Goal: Task Accomplishment & Management: Manage account settings

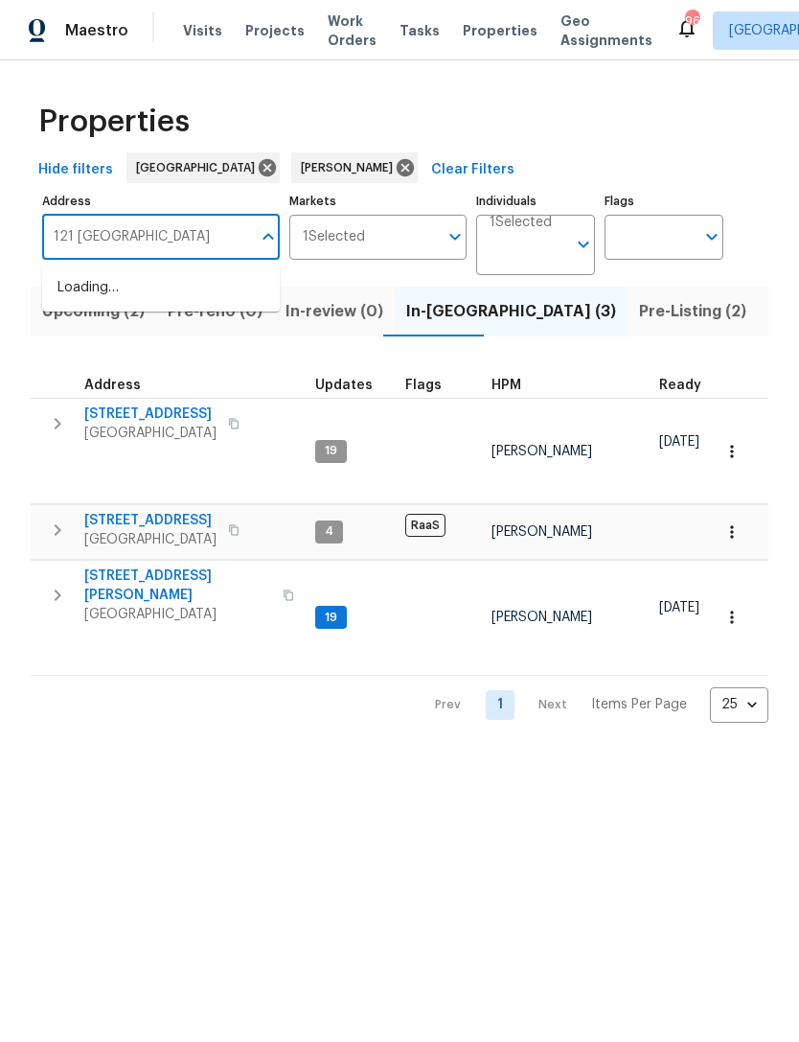
type input "121 northwoods"
click at [215, 288] on li "121 Northwoods Rd Sharpsburg GA 30277" at bounding box center [161, 288] width 238 height 32
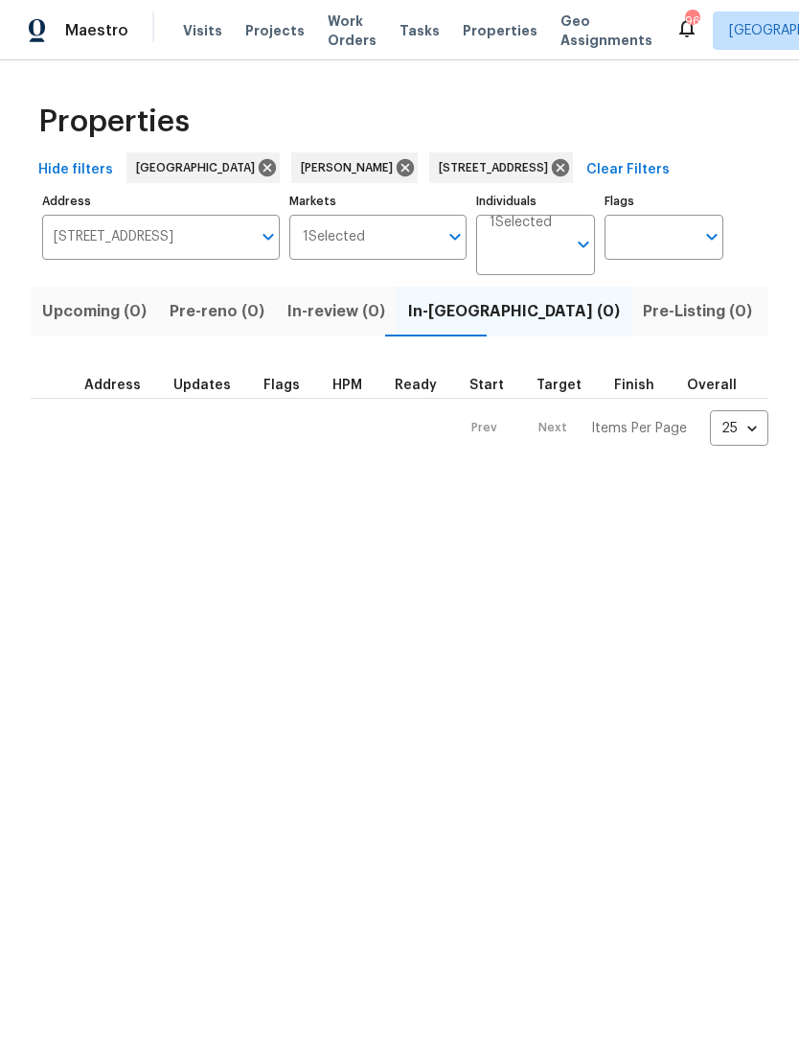
click at [775, 325] on span "Listed (1)" at bounding box center [809, 311] width 69 height 27
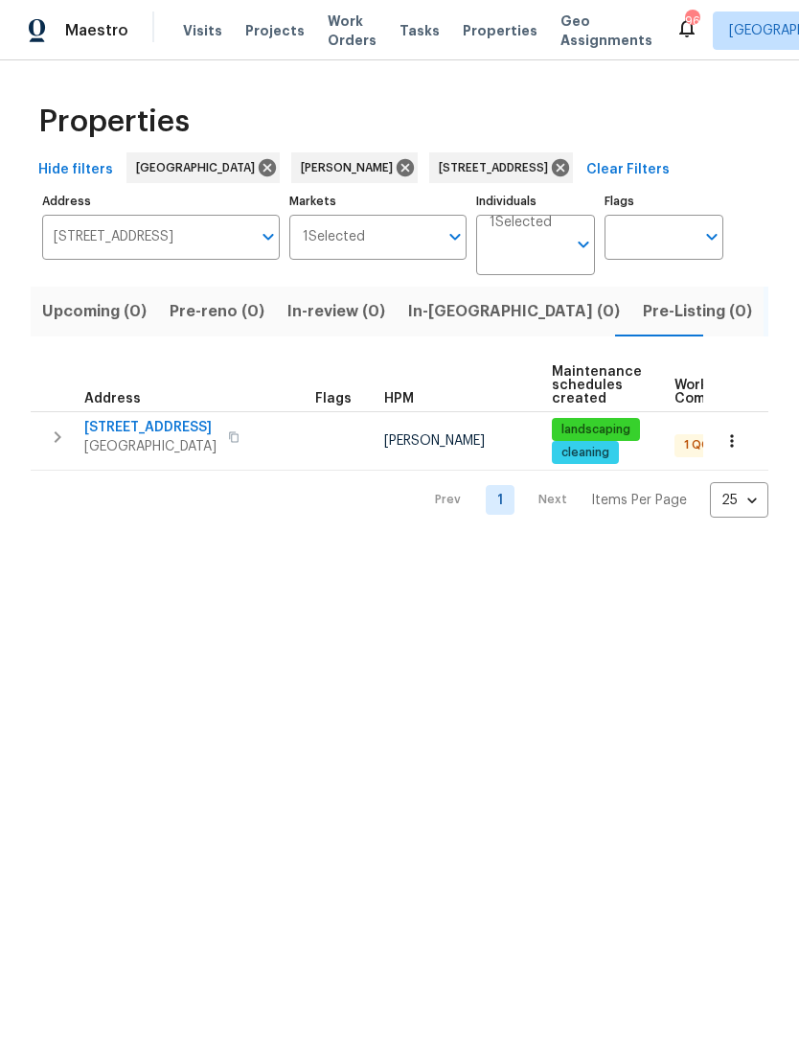
click at [43, 446] on button "button" at bounding box center [57, 437] width 38 height 38
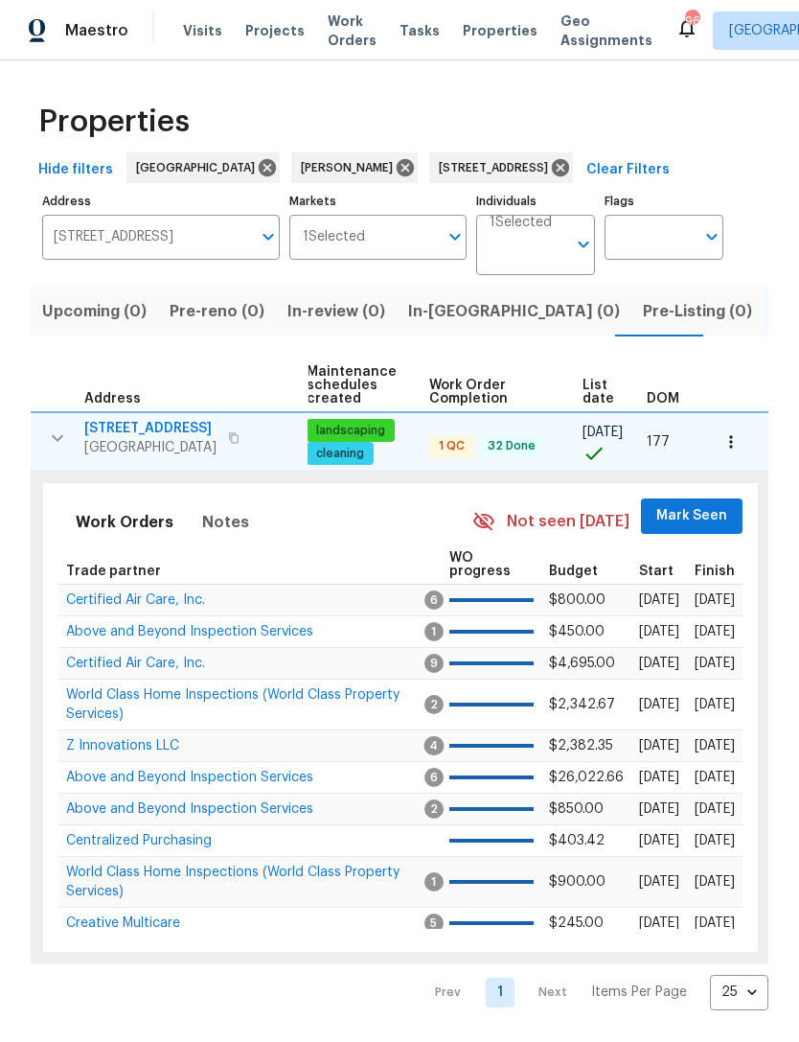
scroll to position [0, 246]
click at [702, 515] on span "Mark Seen" at bounding box center [692, 516] width 71 height 24
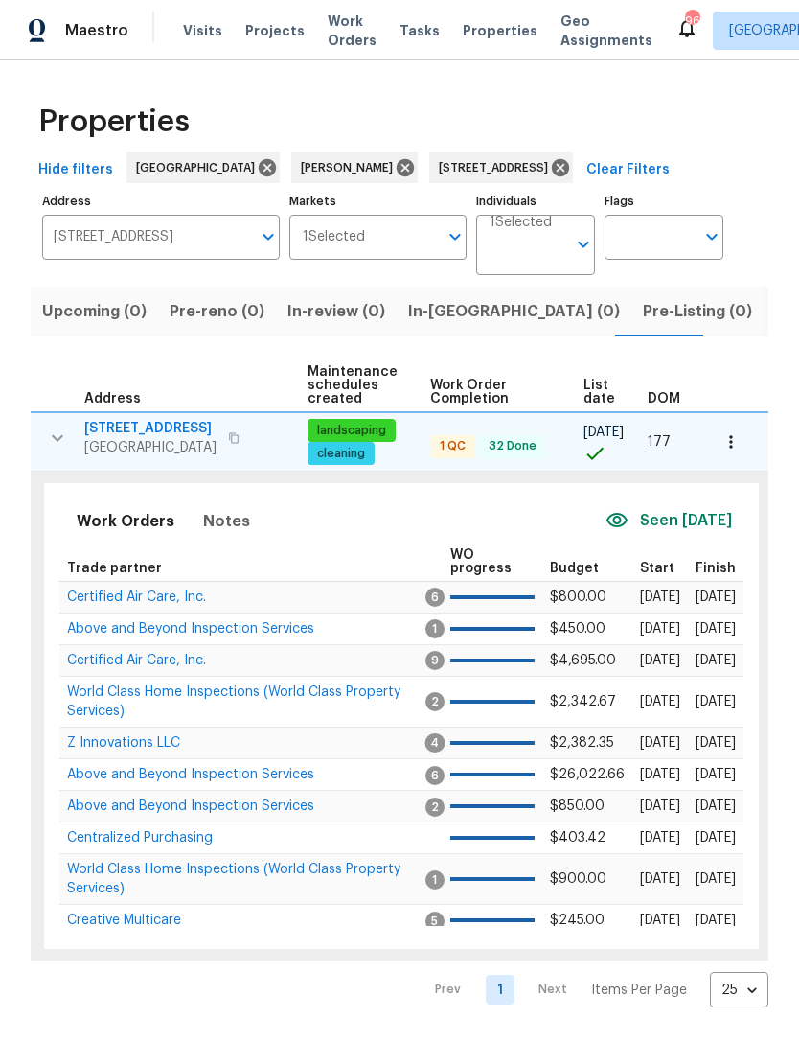
click at [173, 601] on span "Certified Air Care, Inc." at bounding box center [136, 596] width 139 height 13
click at [569, 175] on icon at bounding box center [560, 167] width 17 height 17
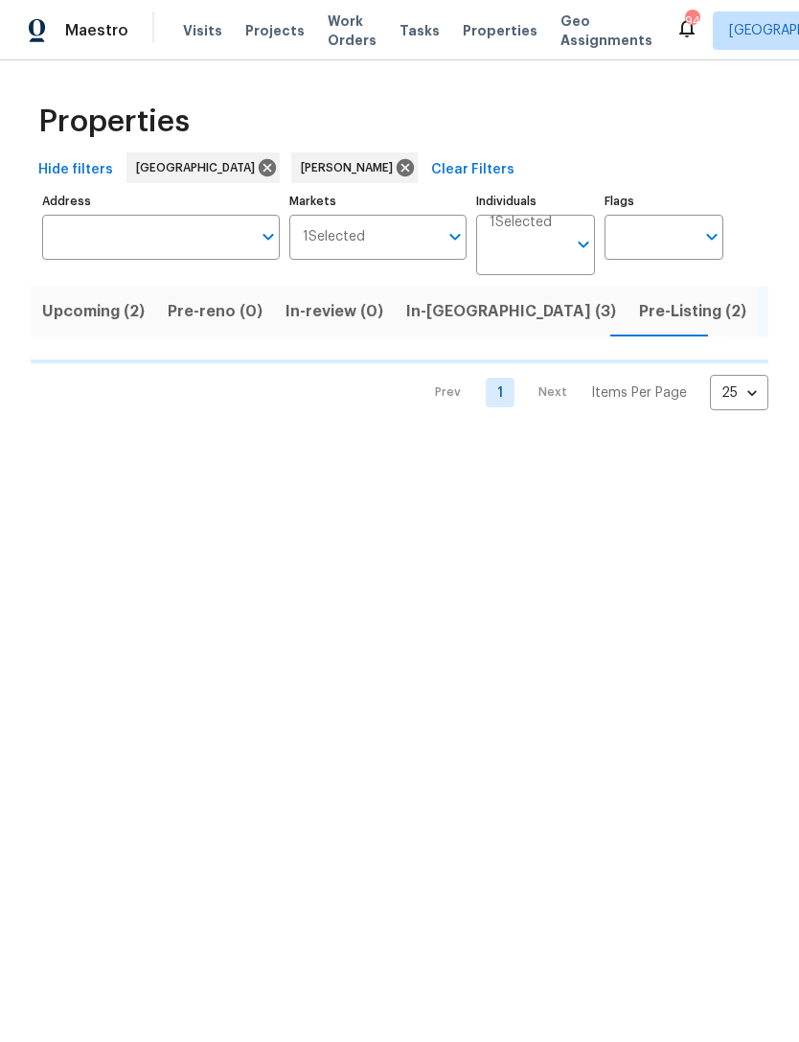
click at [224, 249] on input "Address" at bounding box center [146, 237] width 209 height 45
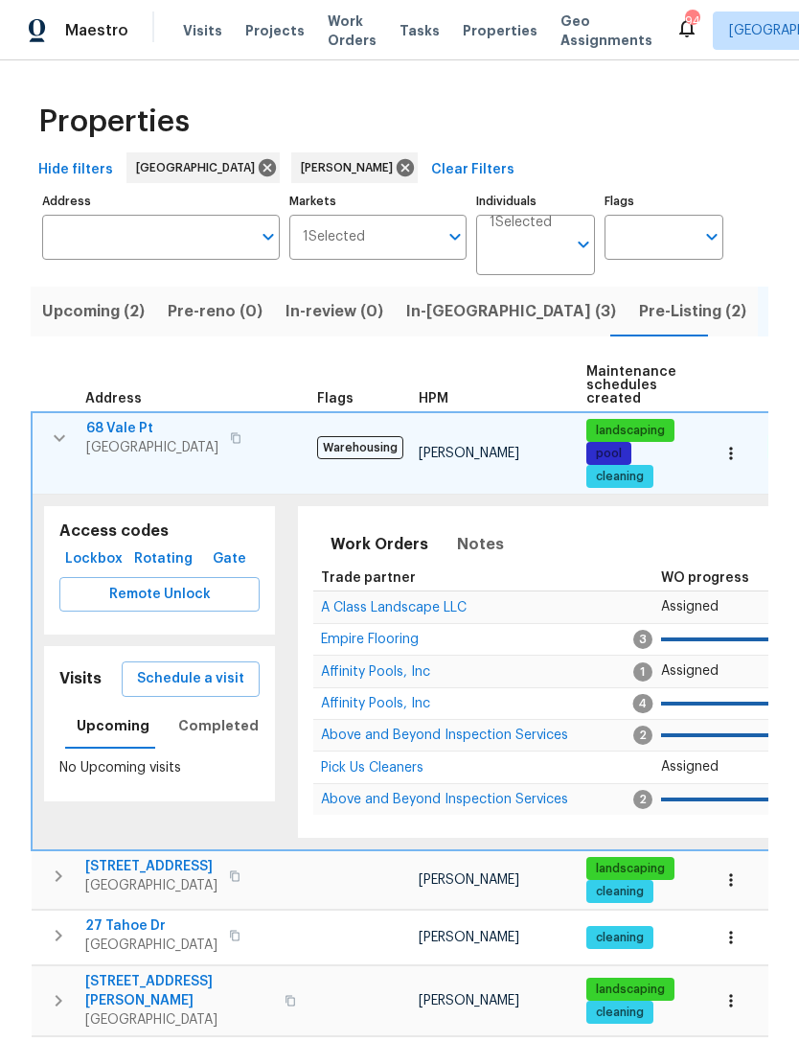
click at [218, 230] on input "Address" at bounding box center [146, 237] width 209 height 45
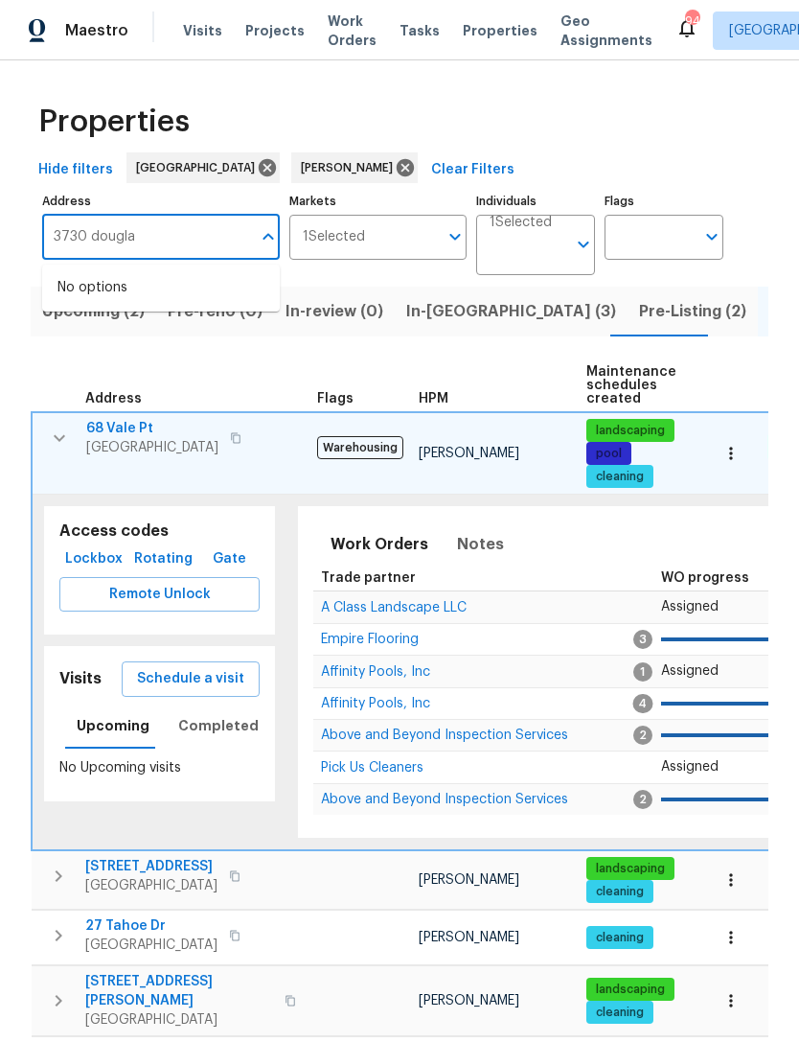
type input "3730 douglas"
click at [161, 306] on li "3730 Douglas Ridge Trl Douglasville GA 30135" at bounding box center [161, 298] width 238 height 52
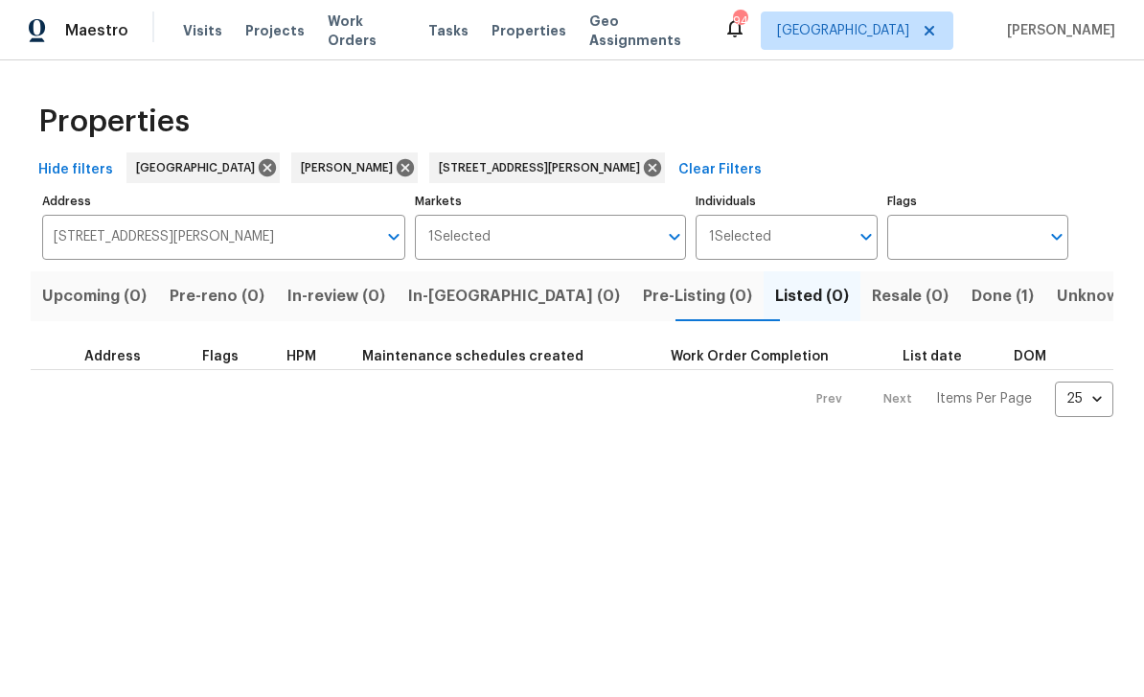
click at [798, 296] on span "Done (1)" at bounding box center [1003, 296] width 62 height 27
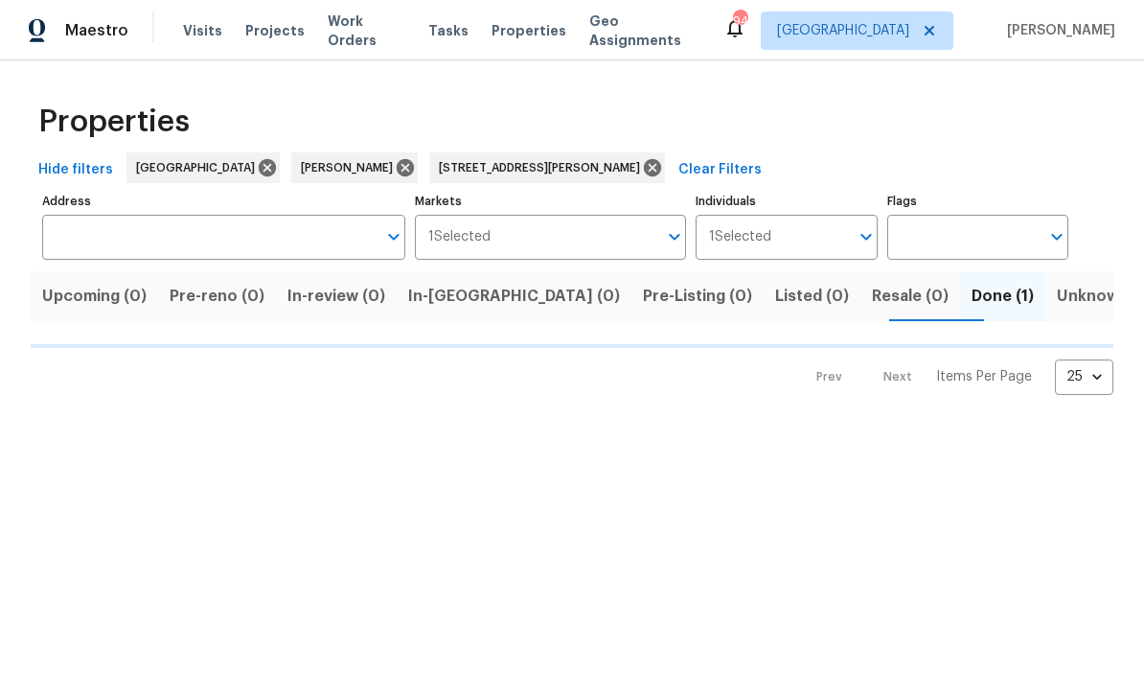
type input "3730 Douglas Ridge Trl Douglasville GA 30135"
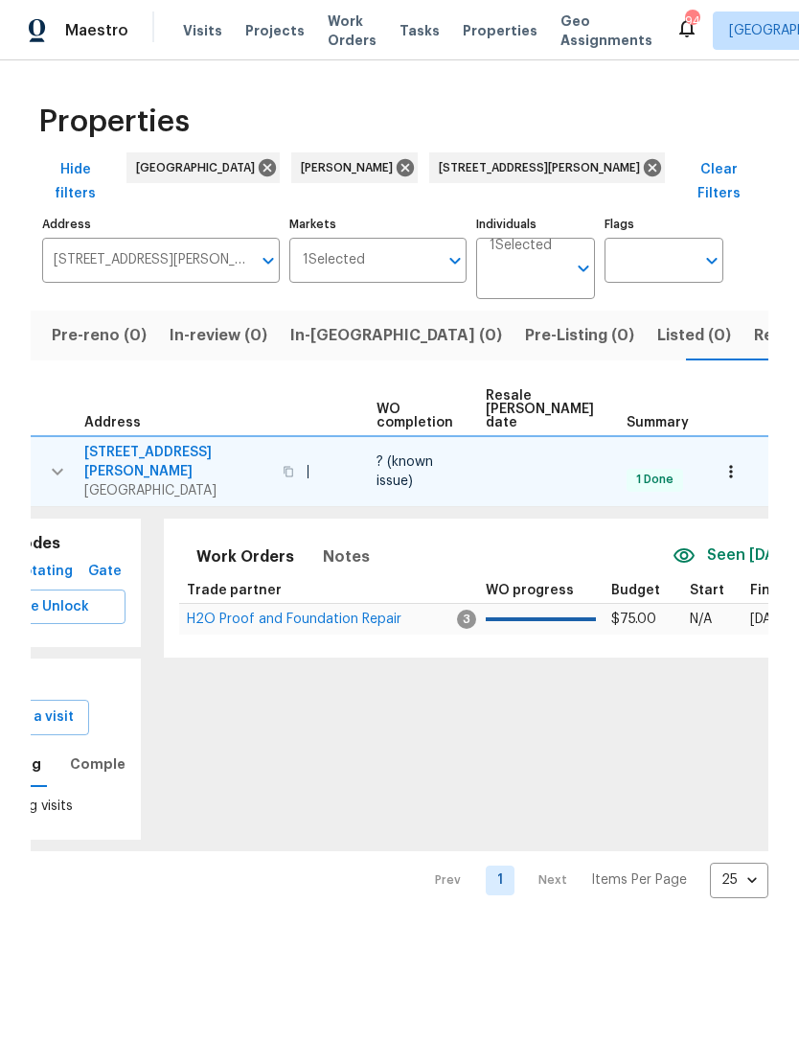
scroll to position [0, 107]
click at [737, 462] on icon "button" at bounding box center [731, 471] width 19 height 19
click at [518, 685] on div at bounding box center [399, 521] width 799 height 1042
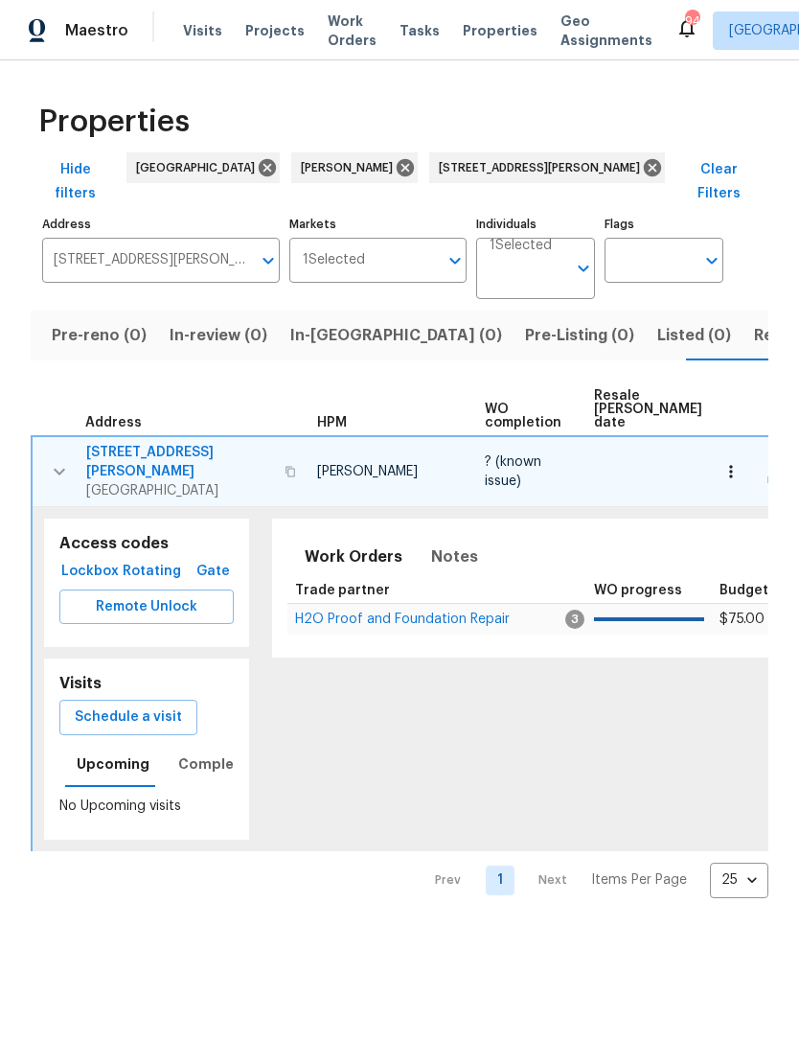
scroll to position [0, 0]
click at [192, 443] on span "3730 Douglas Ridge Trl" at bounding box center [179, 462] width 187 height 38
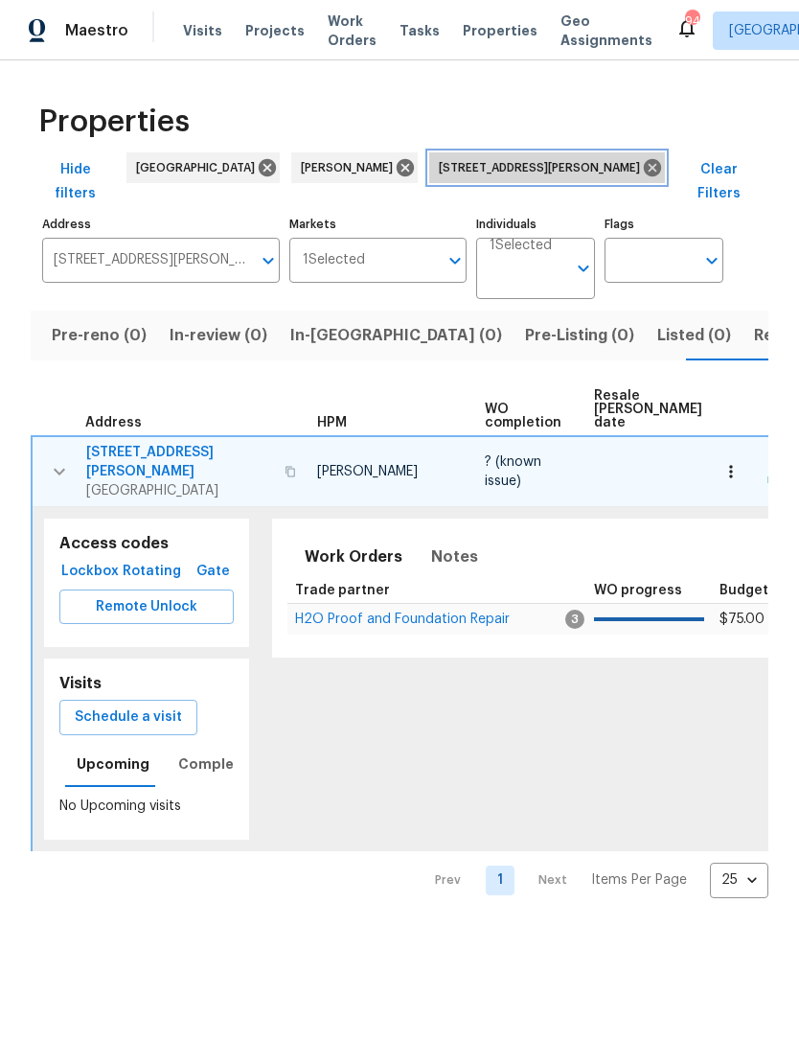
click at [642, 157] on icon at bounding box center [652, 167] width 21 height 21
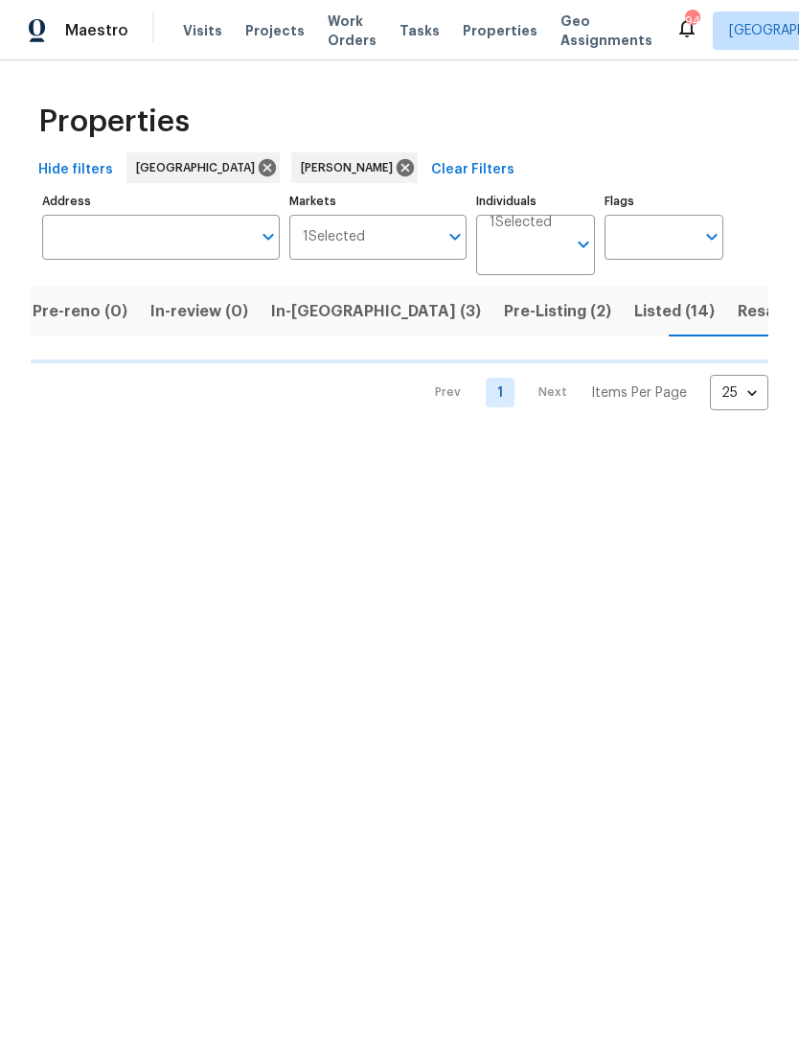
scroll to position [0, 140]
click at [302, 319] on span "In-reno (3)" at bounding box center [371, 311] width 210 height 27
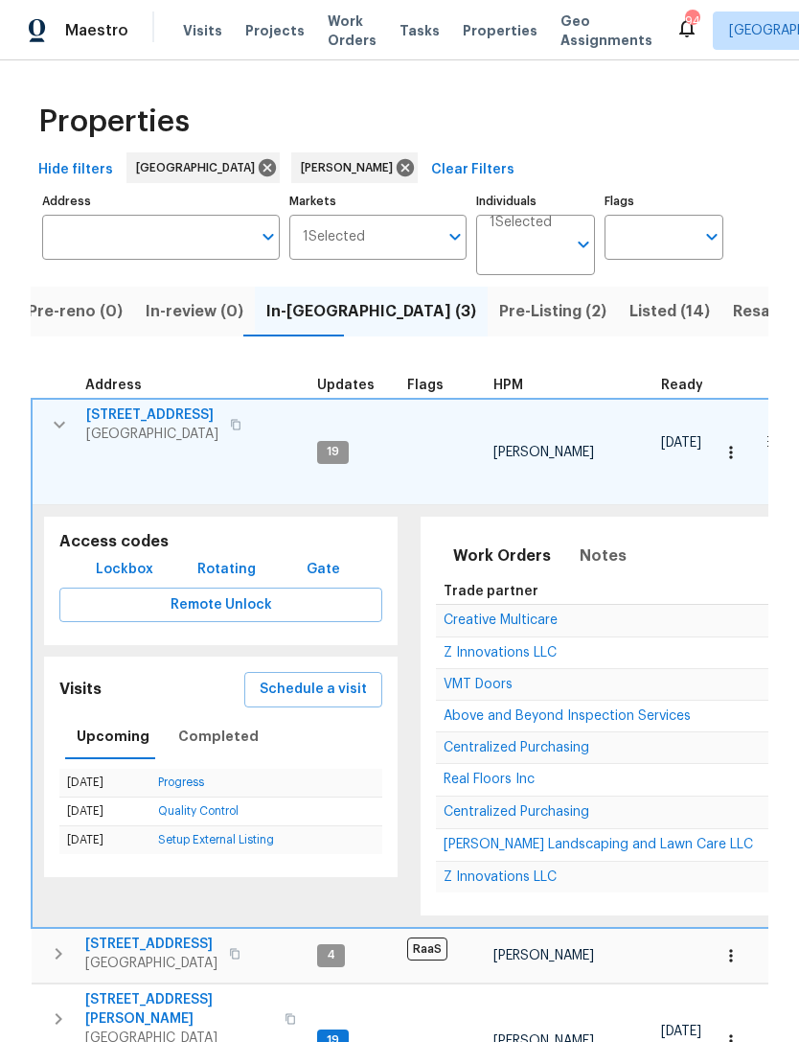
click at [70, 439] on button "button" at bounding box center [59, 424] width 38 height 38
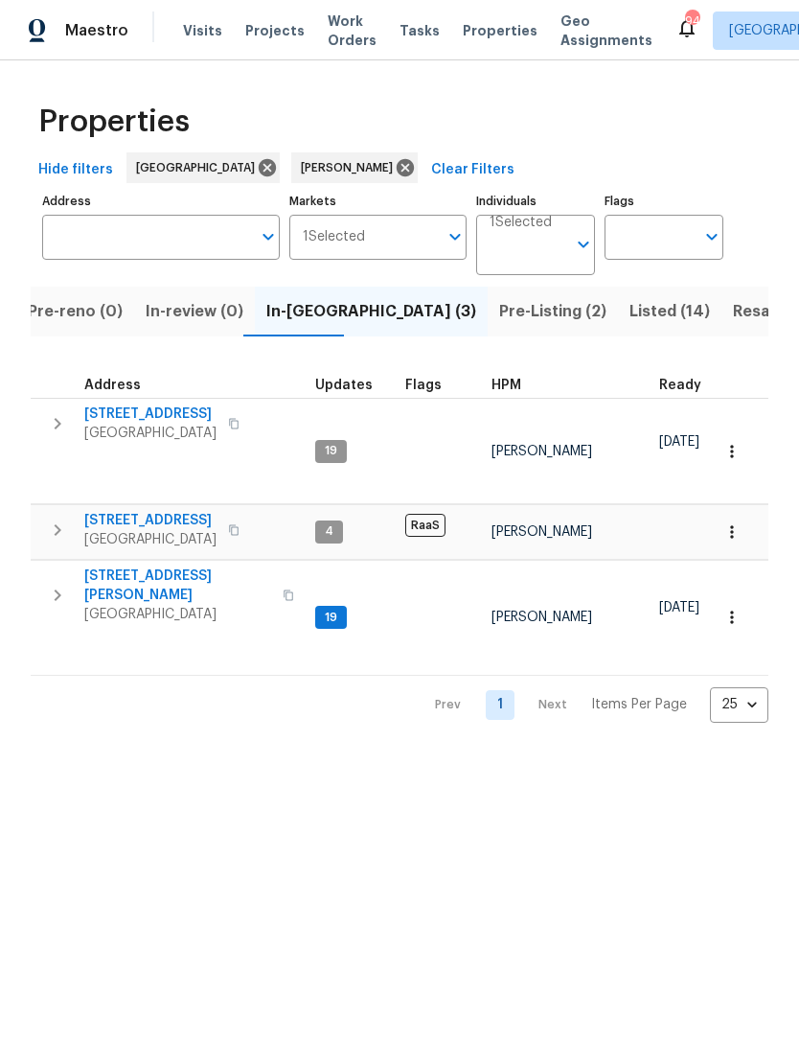
click at [58, 599] on button "button" at bounding box center [57, 595] width 38 height 58
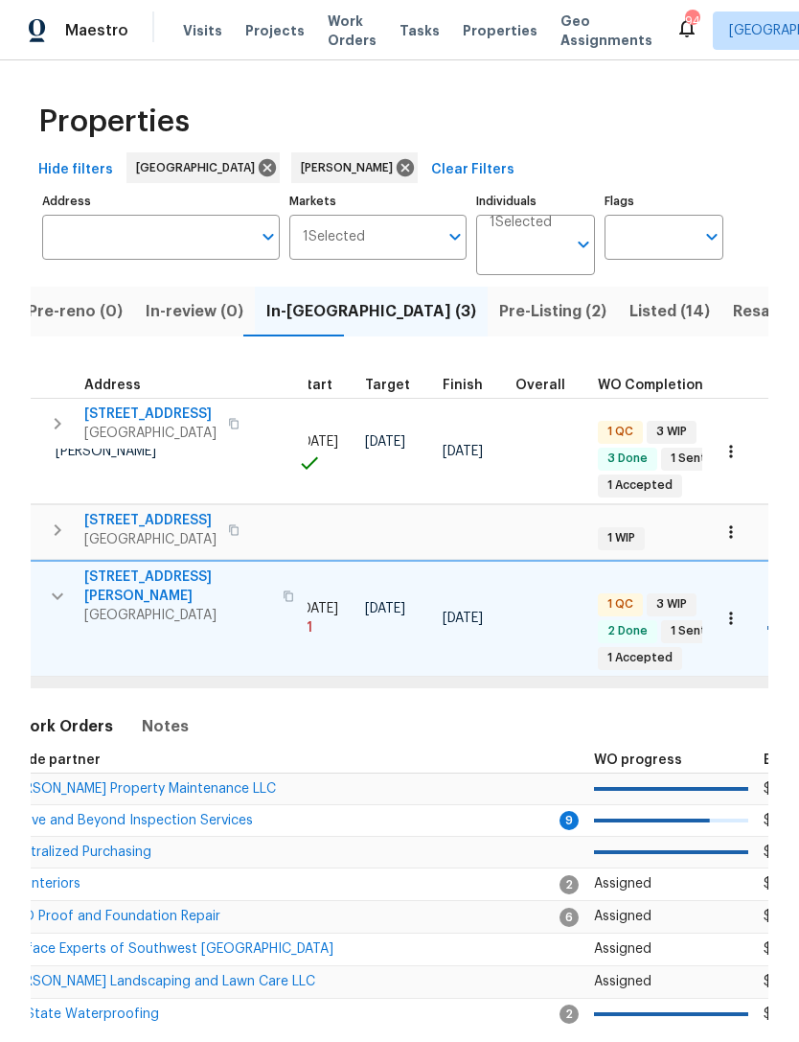
scroll to position [0, 427]
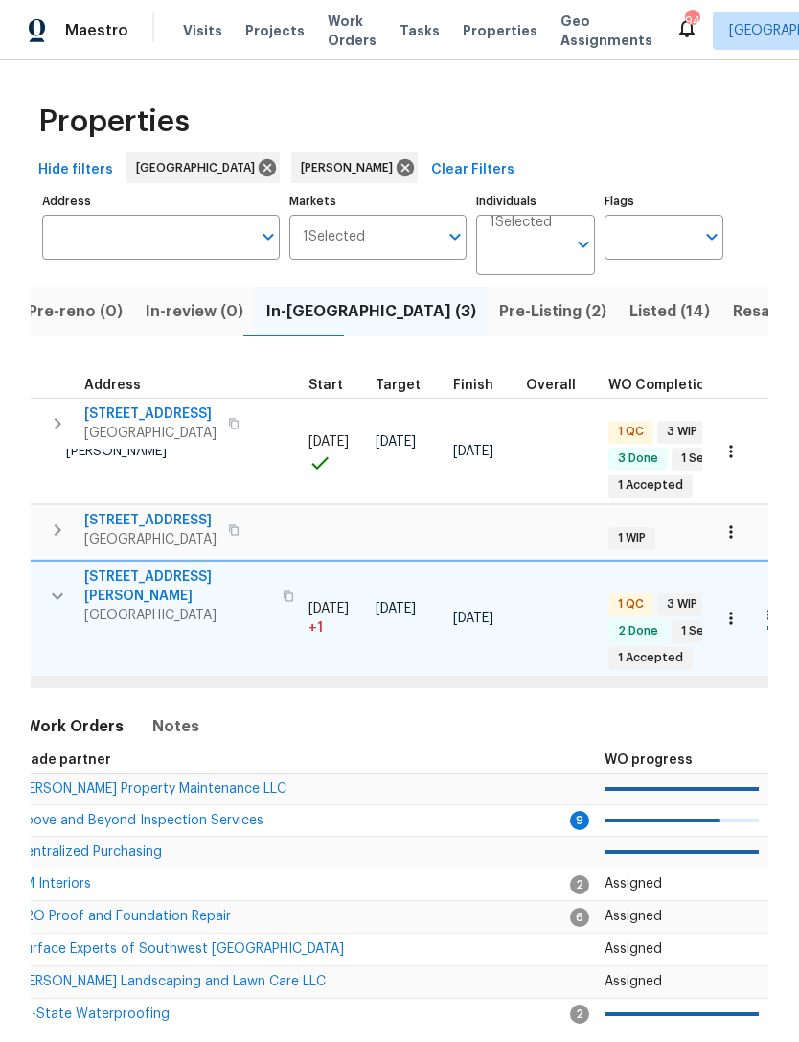
click at [209, 814] on span "Above and Beyond Inspection Services" at bounding box center [139, 820] width 247 height 13
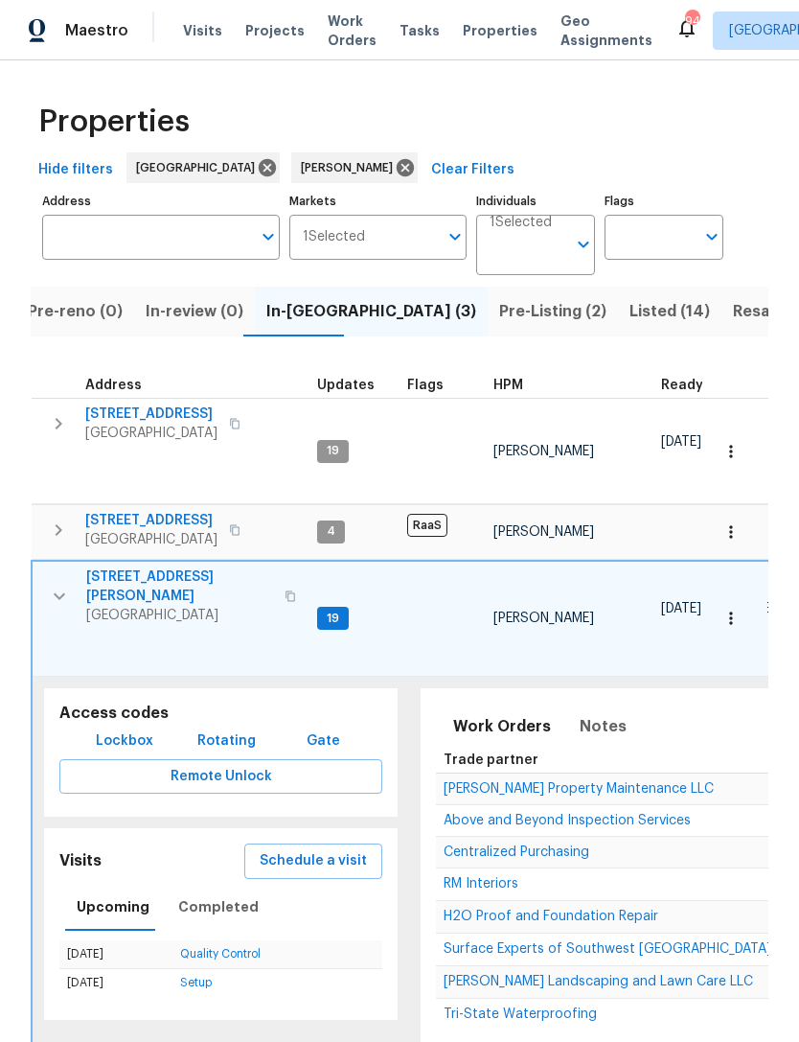
scroll to position [0, 0]
click at [56, 435] on icon "button" at bounding box center [58, 423] width 23 height 23
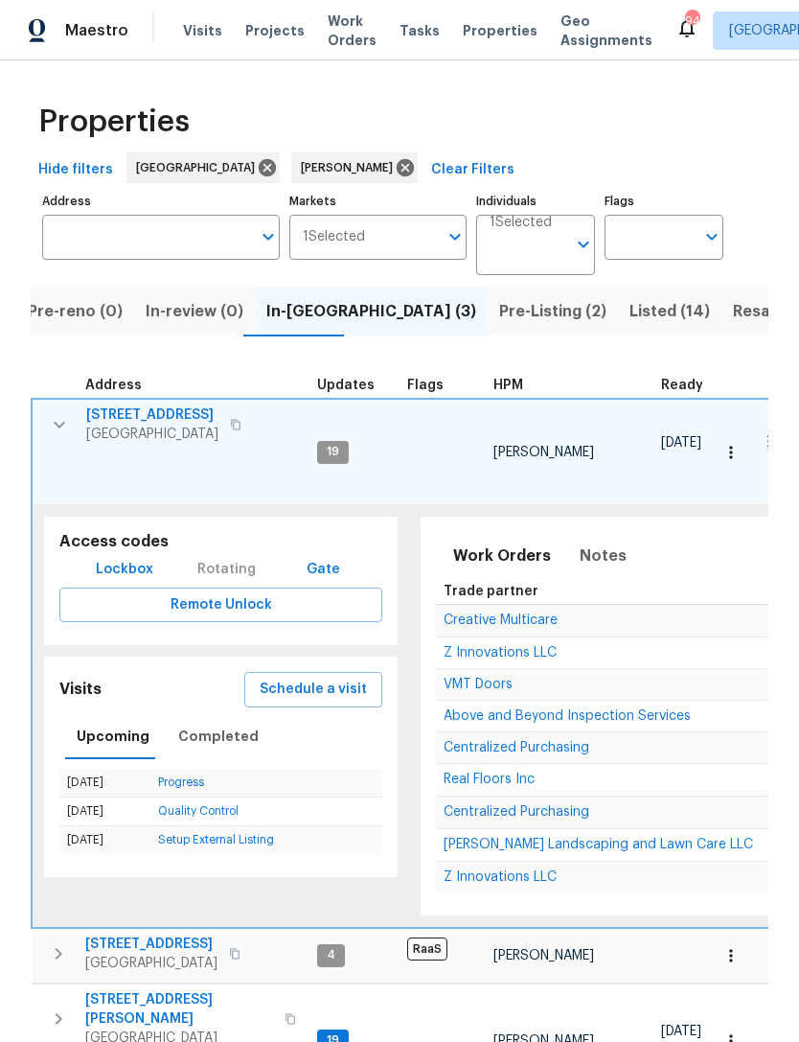
click at [497, 648] on span "Z Innovations LLC" at bounding box center [500, 652] width 113 height 13
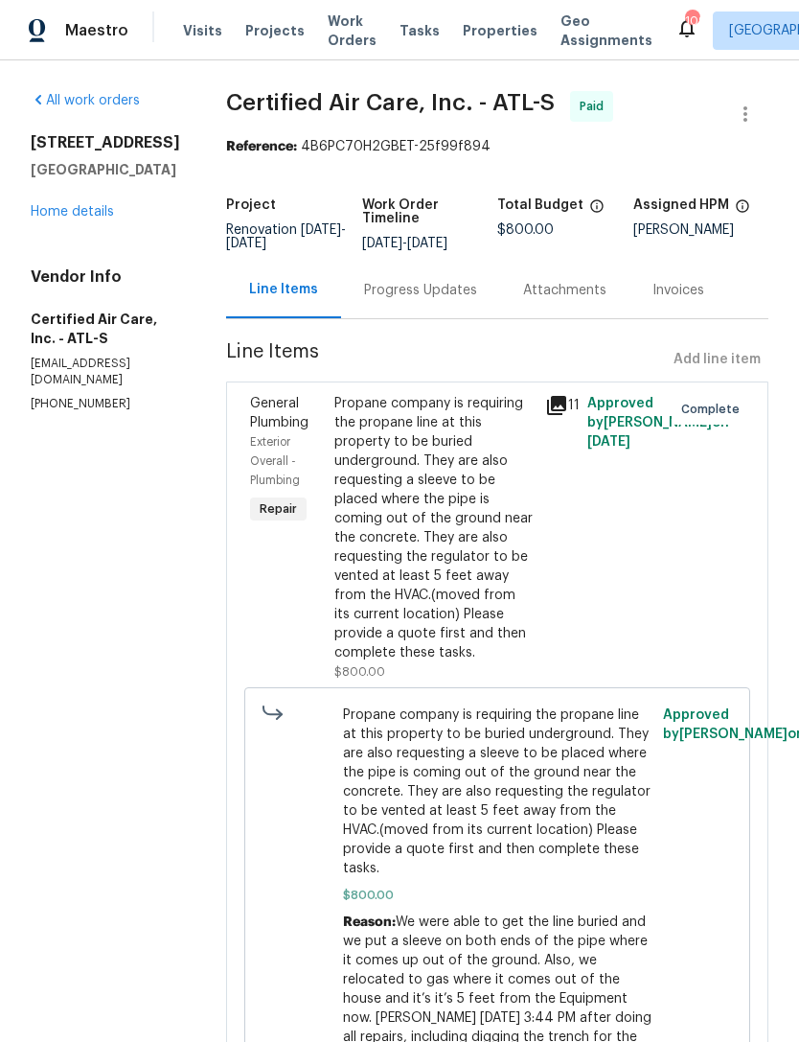
click at [89, 216] on link "Home details" at bounding box center [72, 211] width 83 height 13
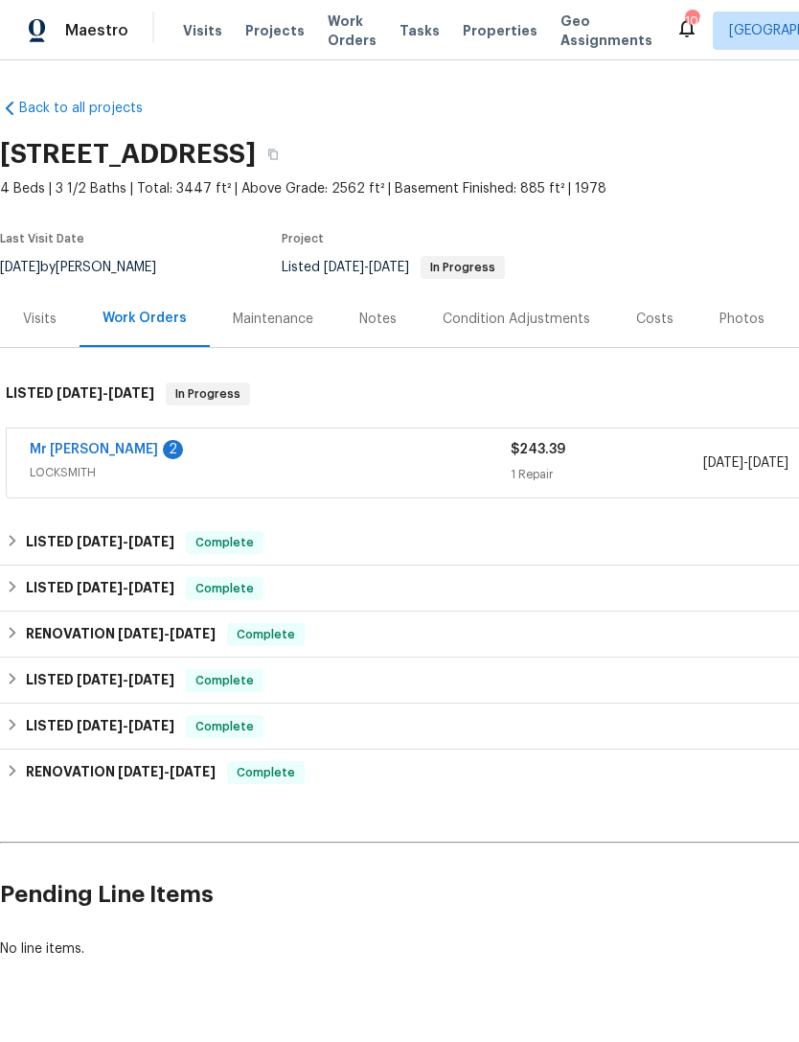
click at [103, 452] on link "Mr Rekey Locksmith" at bounding box center [94, 449] width 128 height 13
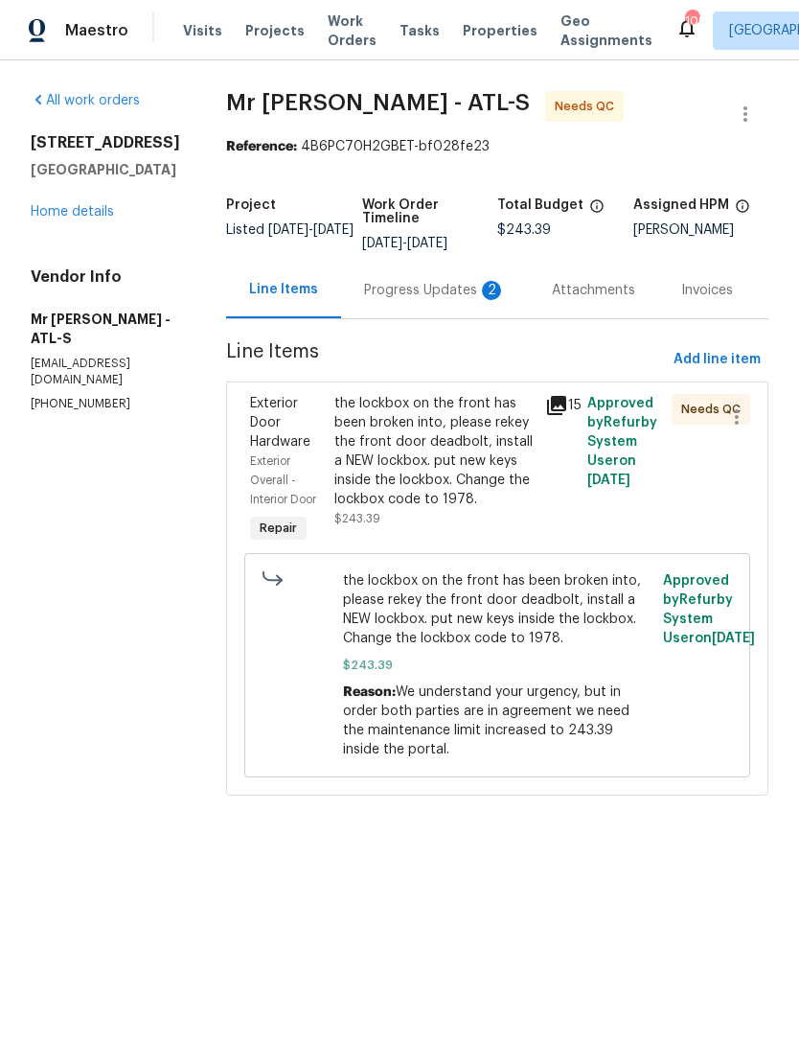
click at [392, 305] on div "Progress Updates 2" at bounding box center [435, 290] width 188 height 57
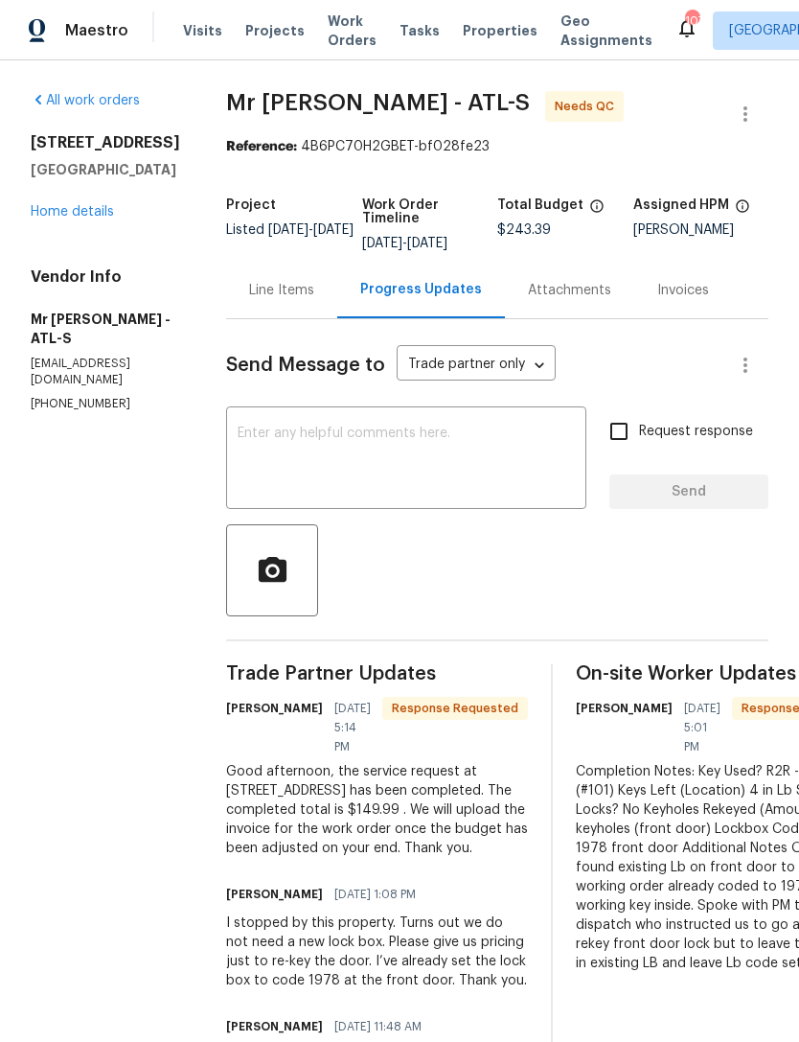
copy div "Good afternoon, the service request at 121 Northwoods Rd Sharpsburg, GA 30277 h…"
click at [97, 219] on link "Home details" at bounding box center [72, 211] width 83 height 13
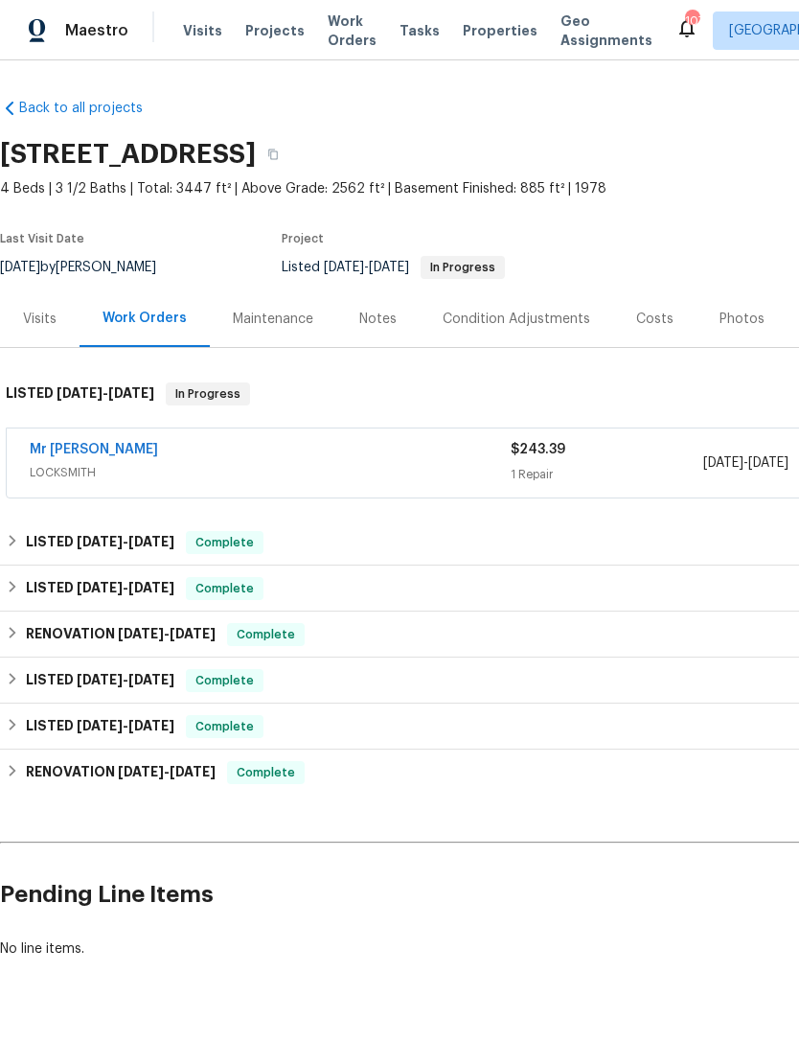
click at [128, 454] on link "Mr Rekey Locksmith" at bounding box center [94, 449] width 128 height 13
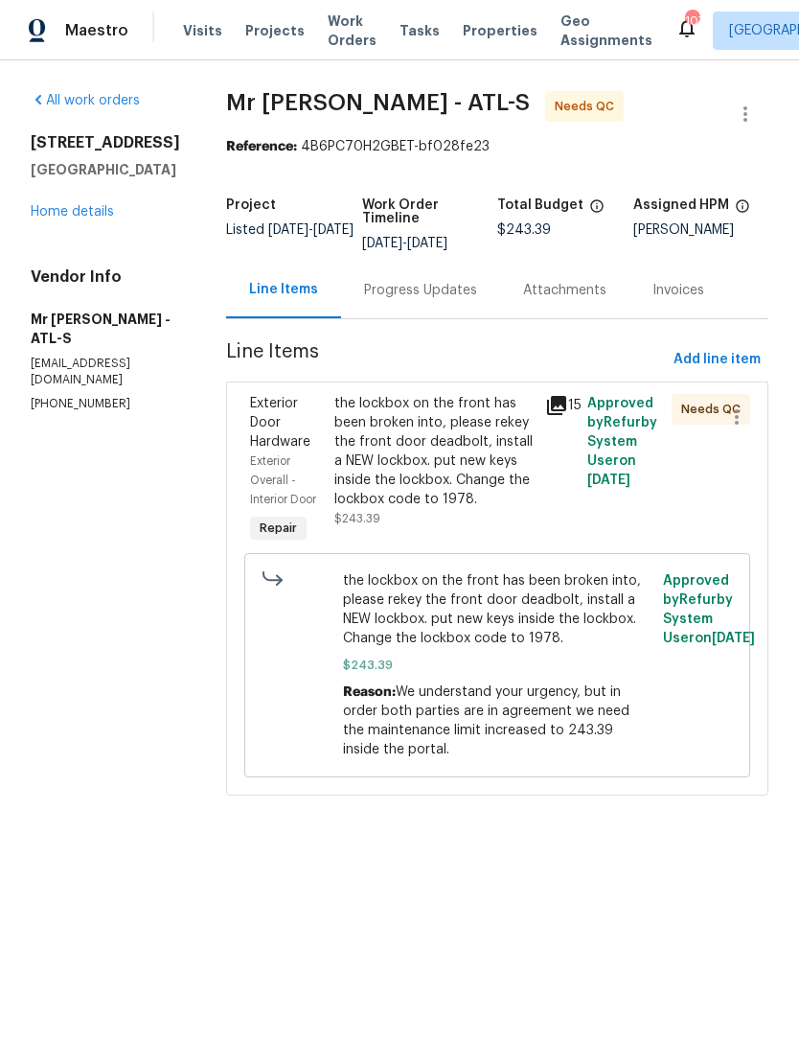
click at [404, 460] on div "the lockbox on the front has been broken into, please rekey the front door dead…" at bounding box center [433, 451] width 199 height 115
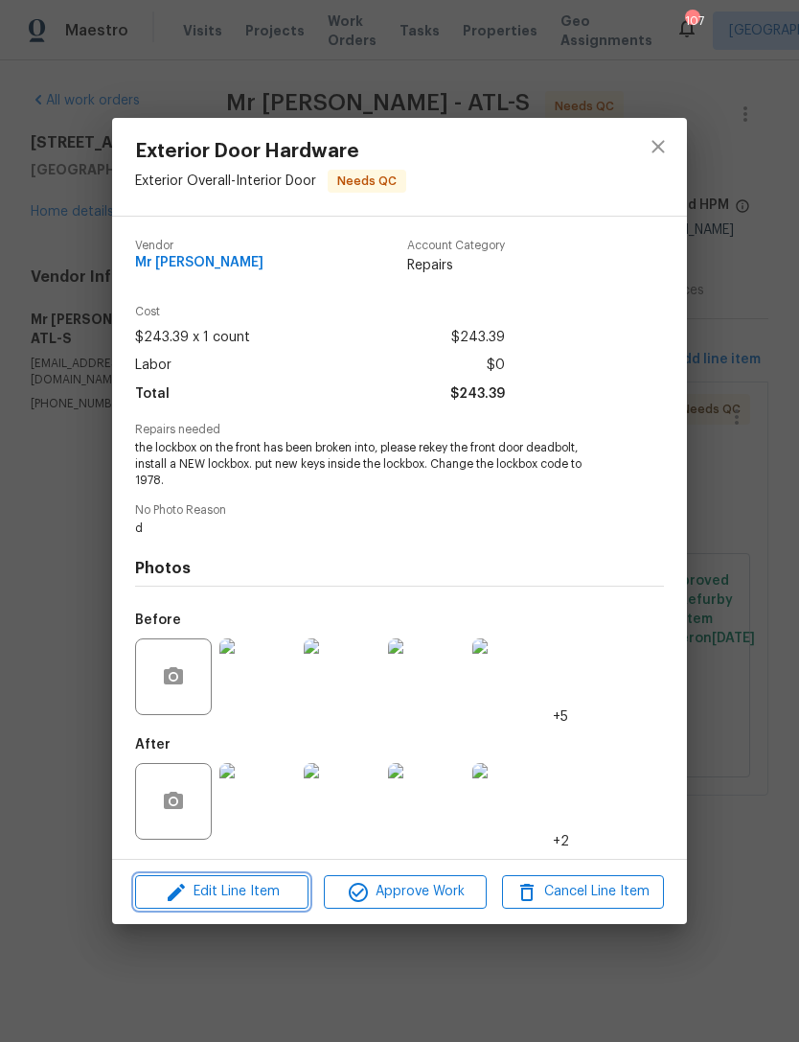
click at [254, 892] on span "Edit Line Item" at bounding box center [222, 892] width 162 height 24
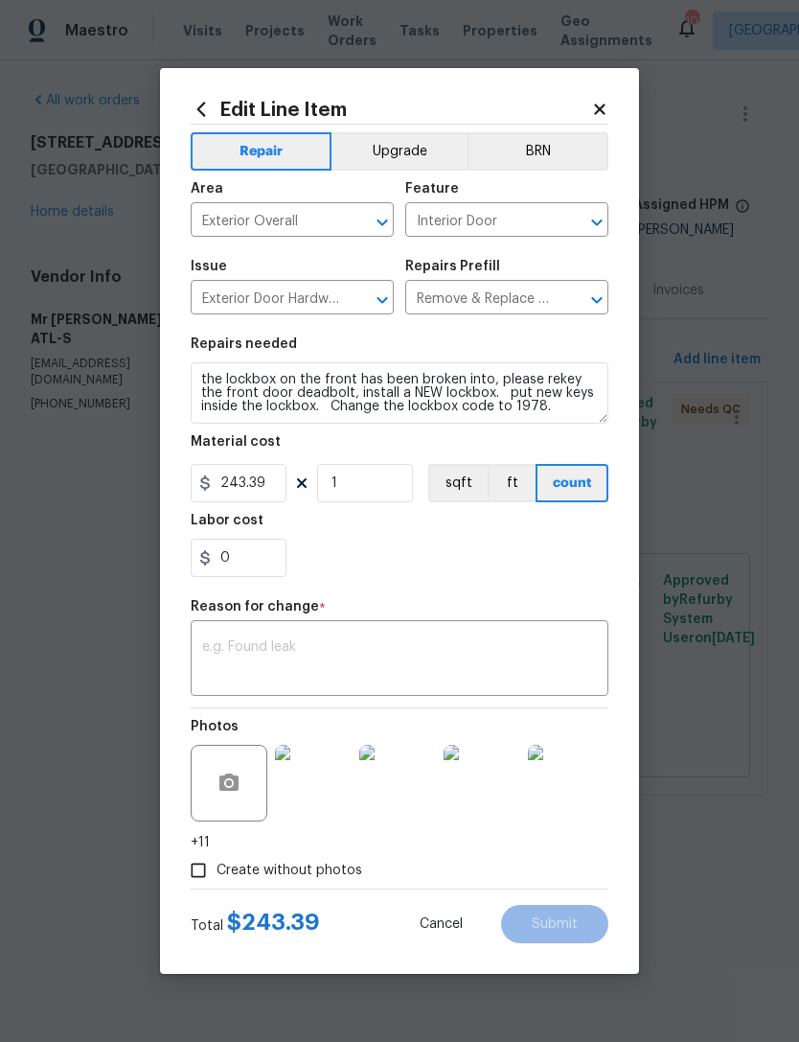
click at [326, 797] on img at bounding box center [313, 783] width 77 height 77
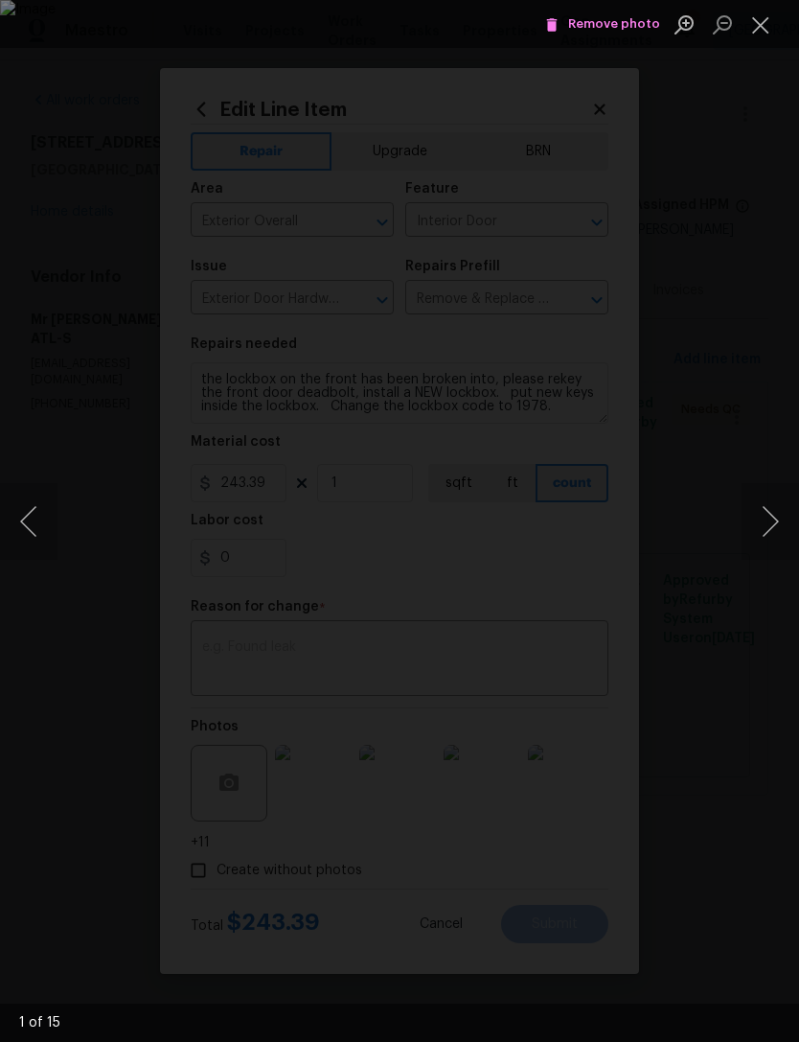
click at [769, 519] on button "Next image" at bounding box center [771, 521] width 58 height 77
click at [771, 543] on button "Next image" at bounding box center [771, 521] width 58 height 77
click at [762, 532] on button "Next image" at bounding box center [771, 521] width 58 height 77
click at [762, 528] on button "Next image" at bounding box center [771, 521] width 58 height 77
click at [746, 537] on button "Next image" at bounding box center [771, 521] width 58 height 77
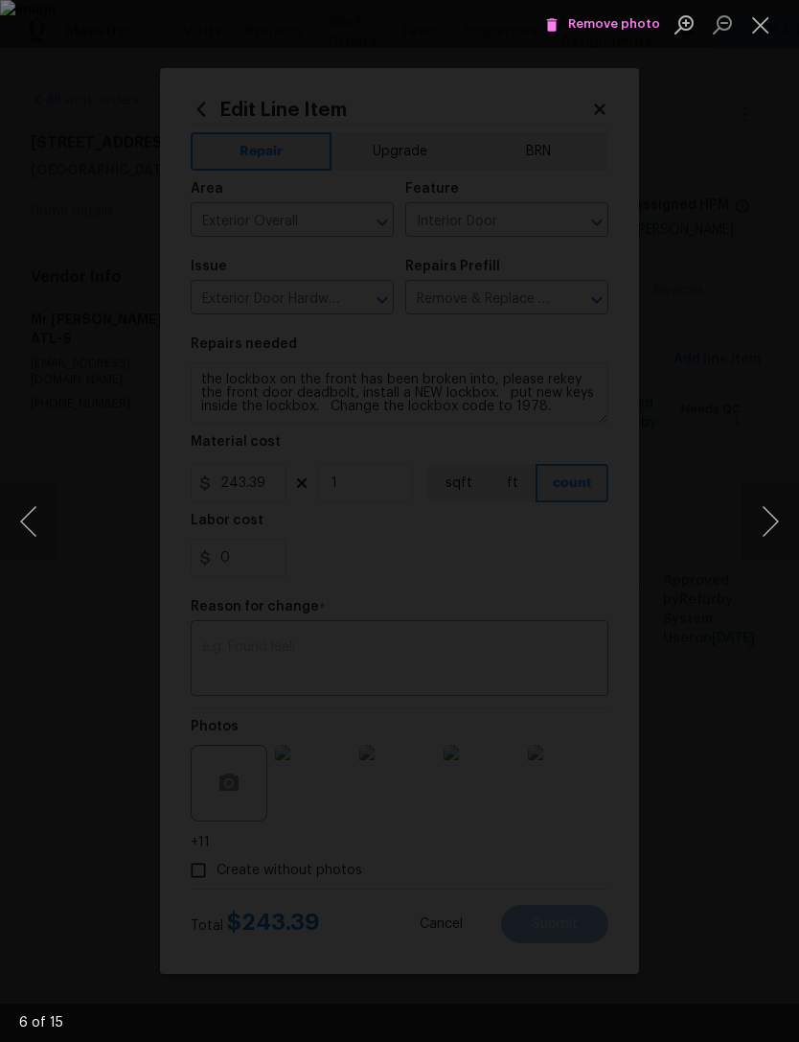
click at [765, 526] on button "Next image" at bounding box center [771, 521] width 58 height 77
click at [753, 38] on button "Close lightbox" at bounding box center [761, 25] width 38 height 34
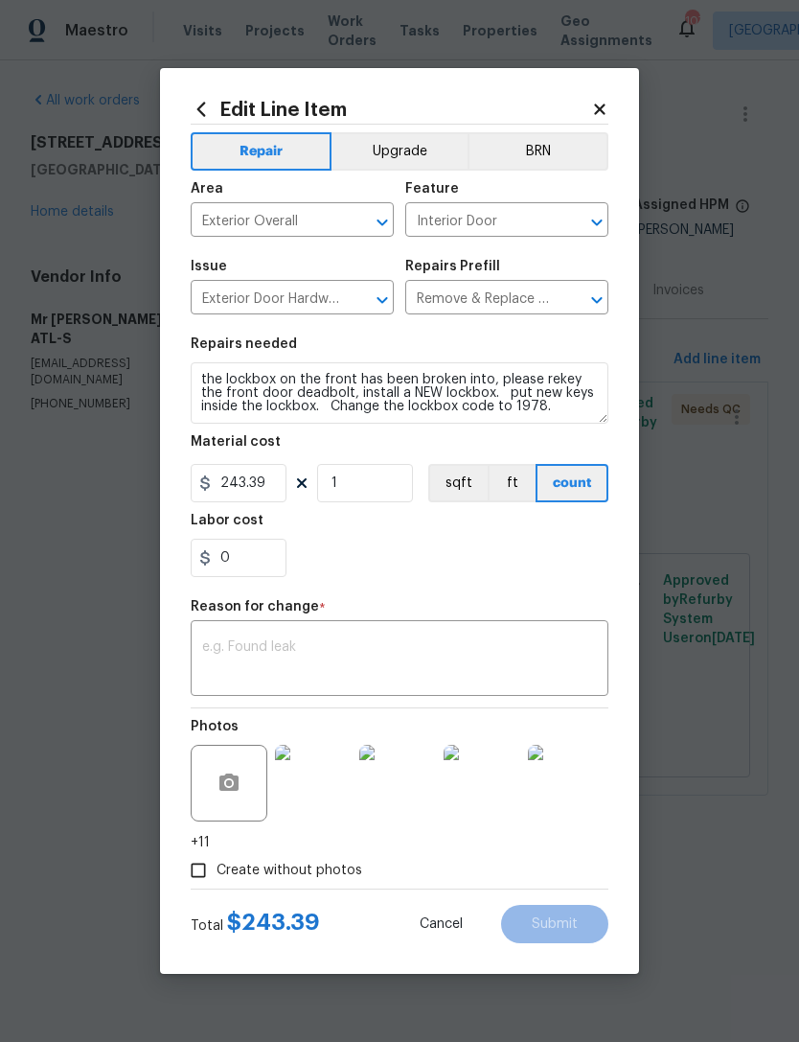
click at [436, 644] on textarea at bounding box center [399, 660] width 395 height 40
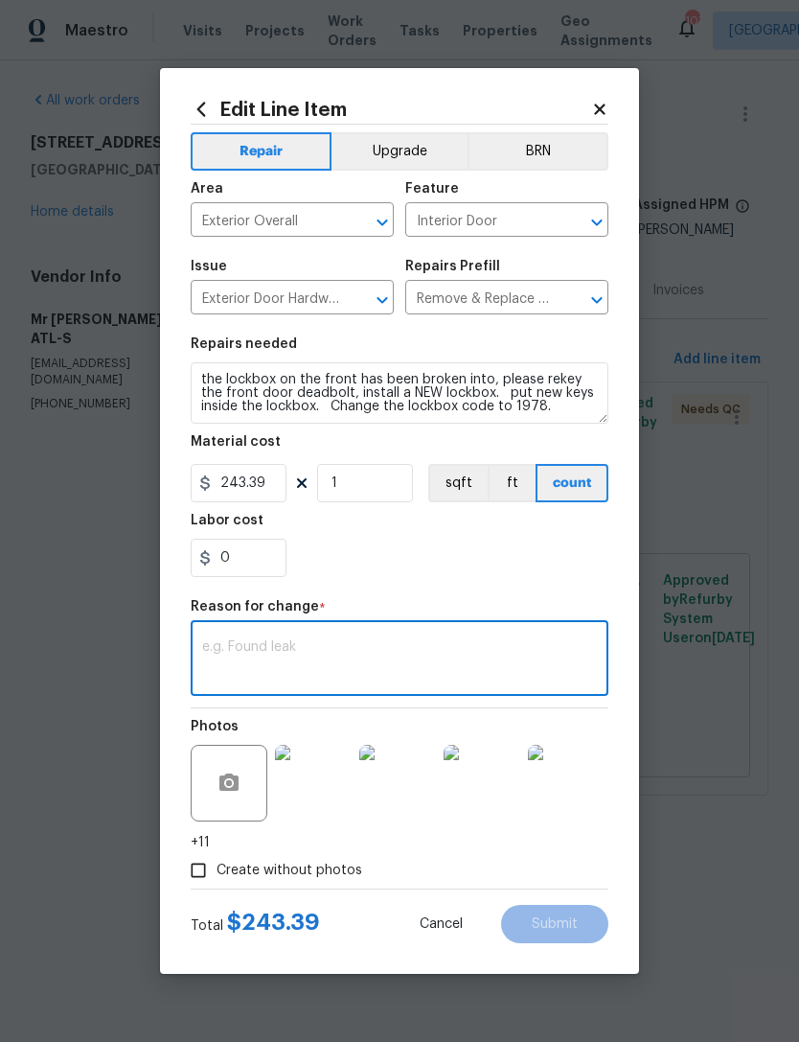
click at [419, 653] on textarea at bounding box center [399, 660] width 395 height 40
paste textarea "Good afternoon, the service request at 121 Northwoods Rd Sharpsburg, GA 30277 h…"
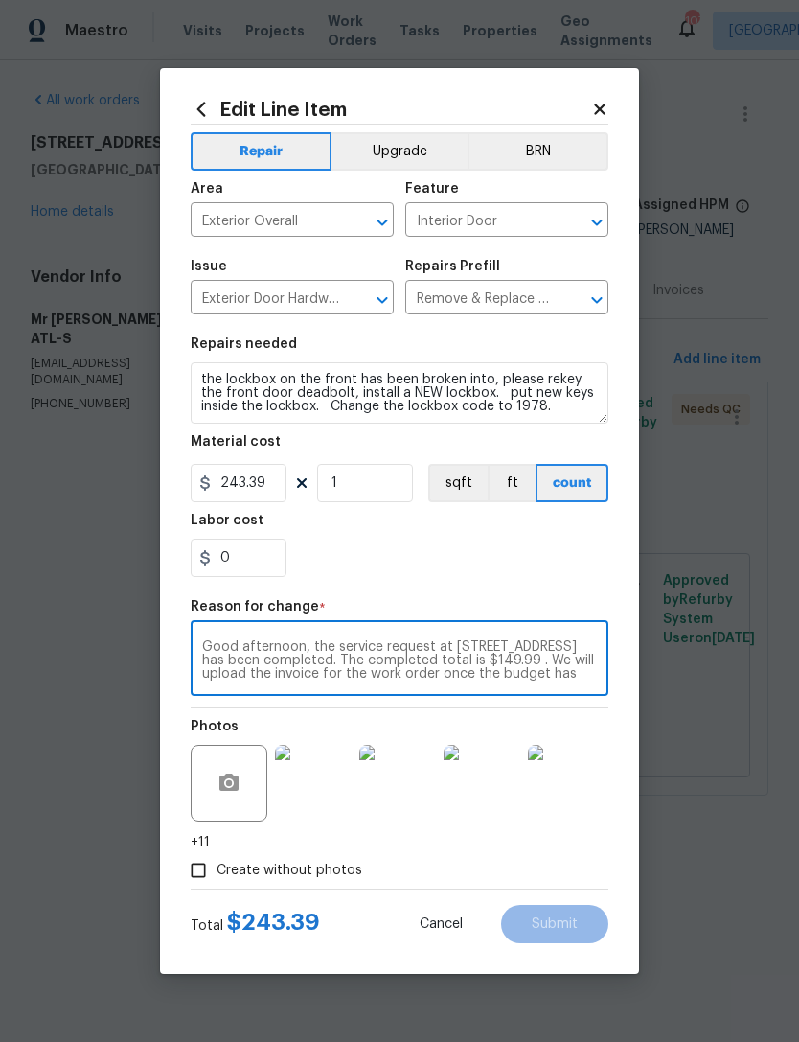
scroll to position [13, 0]
type textarea "Good afternoon, the service request at 121 Northwoods Rd Sharpsburg, GA 30277 h…"
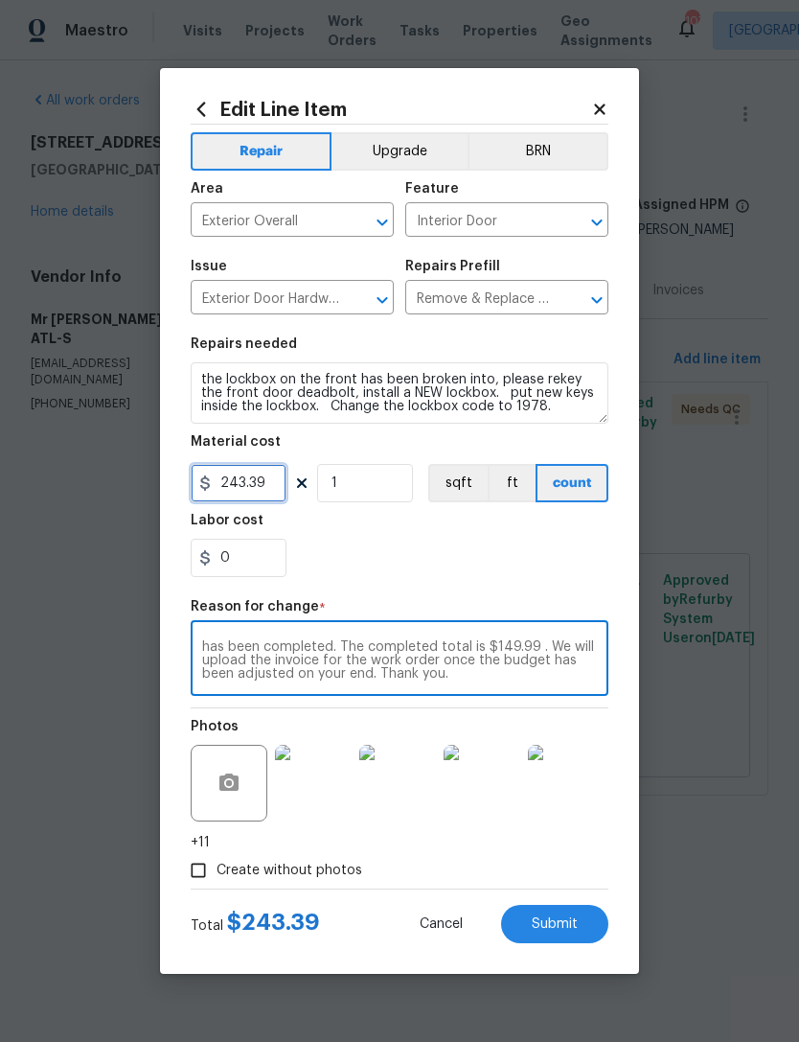
click at [280, 492] on input "243.39" at bounding box center [239, 483] width 96 height 38
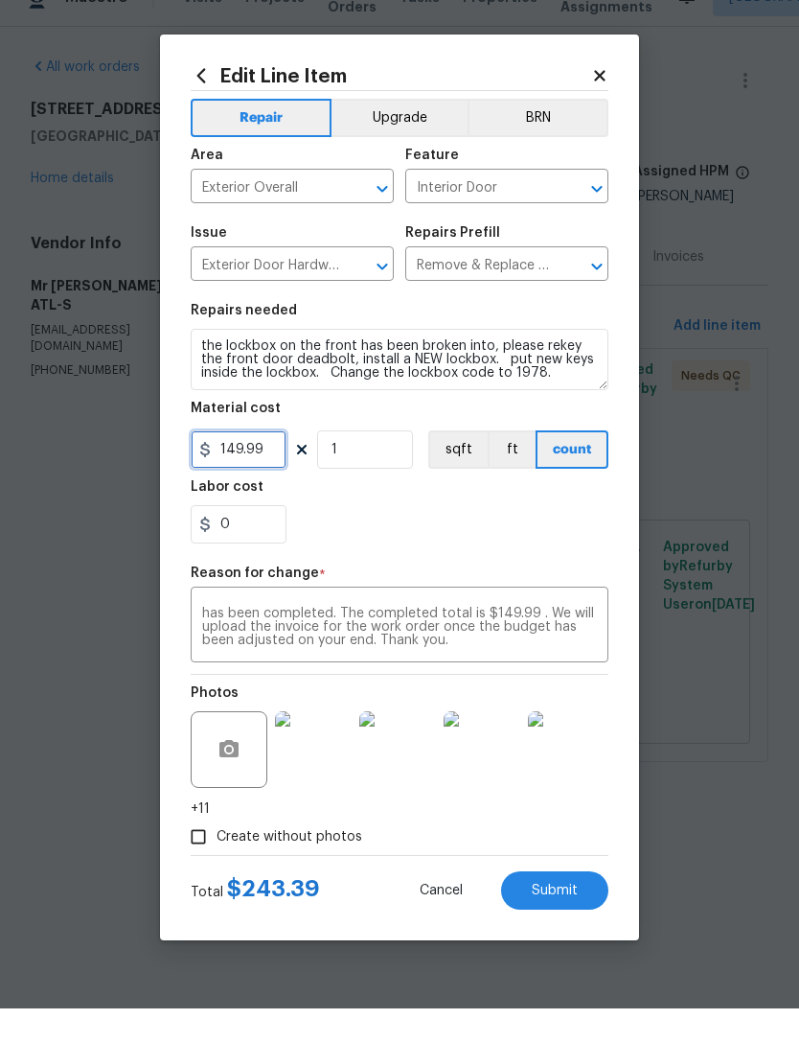
type input "149.99"
click at [491, 539] on div "0" at bounding box center [400, 558] width 418 height 38
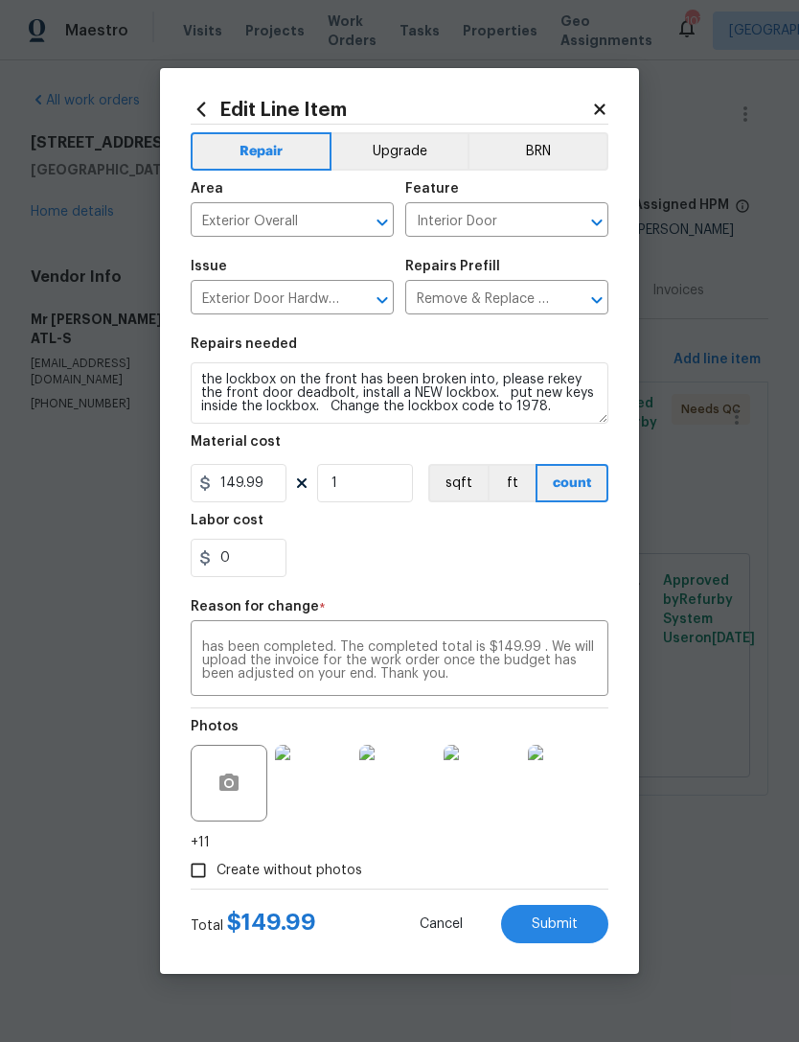
click at [571, 917] on span "Submit" at bounding box center [555, 924] width 46 height 14
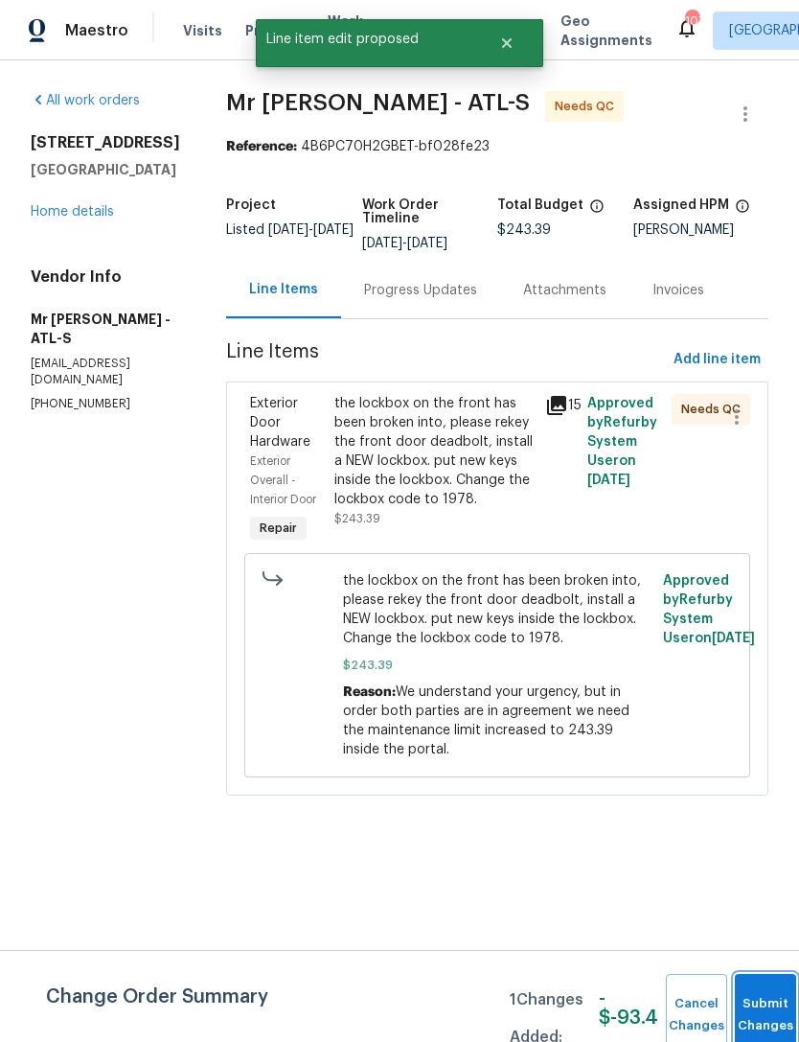
click at [769, 991] on button "Submit Changes" at bounding box center [765, 1015] width 61 height 82
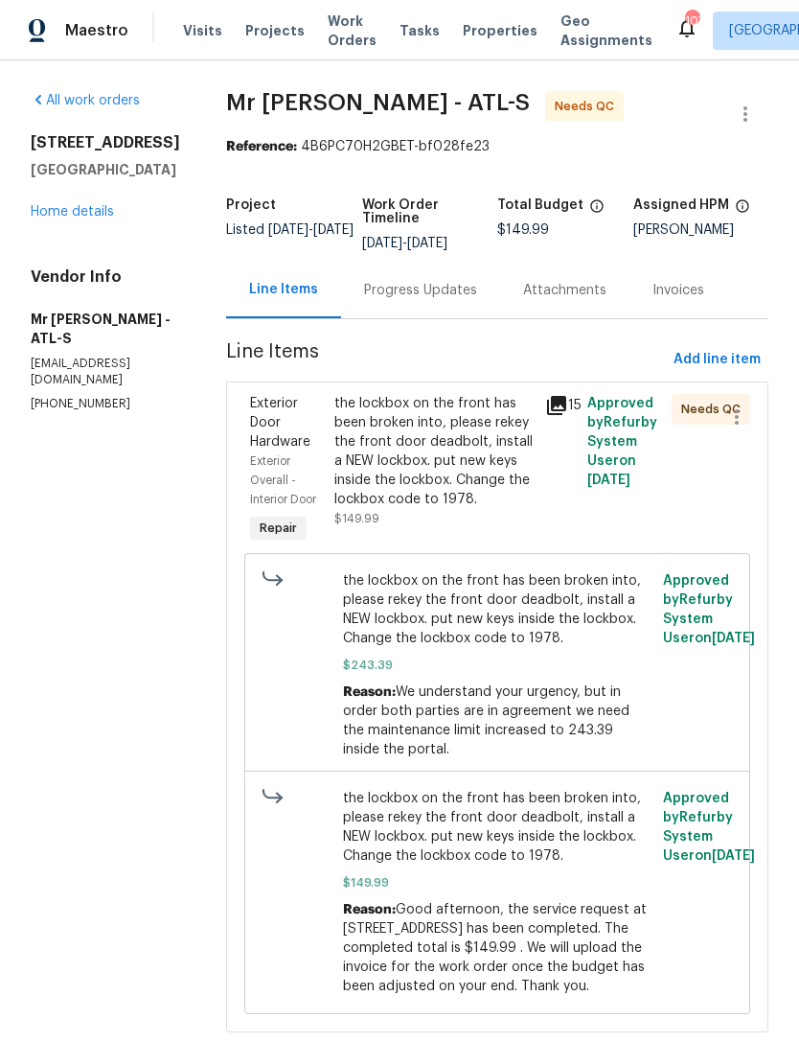
click at [464, 496] on div "the lockbox on the front has been broken into, please rekey the front door dead…" at bounding box center [433, 451] width 199 height 115
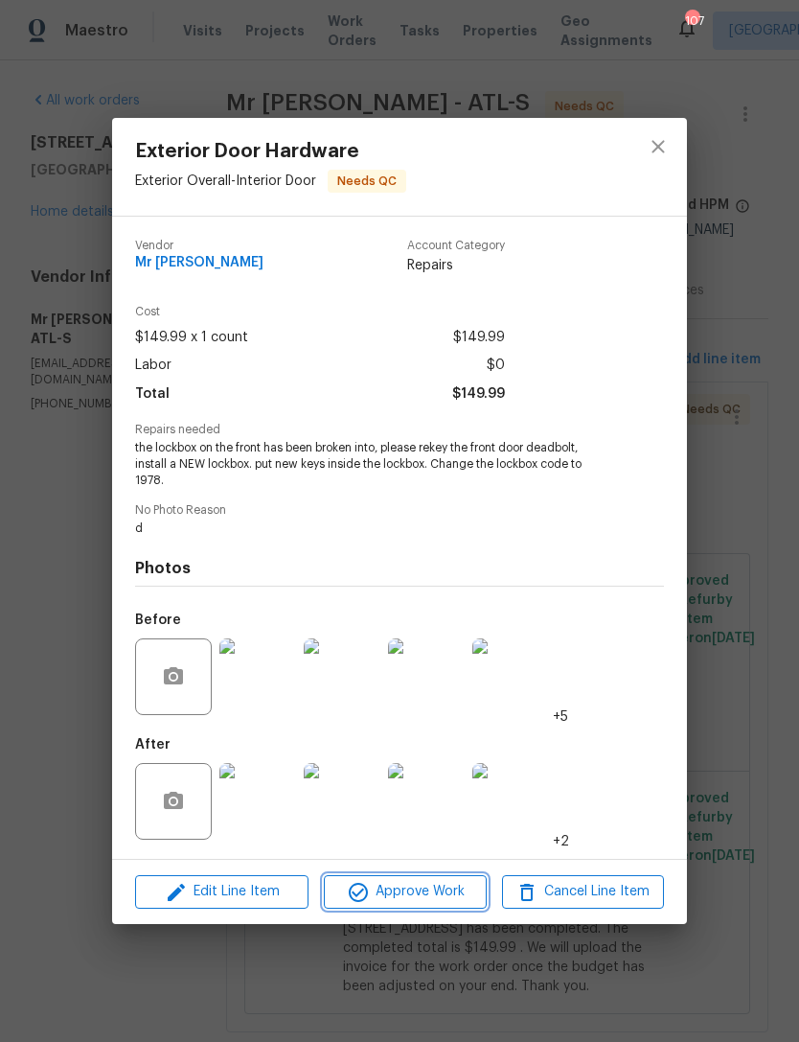
click at [430, 893] on span "Approve Work" at bounding box center [405, 892] width 150 height 24
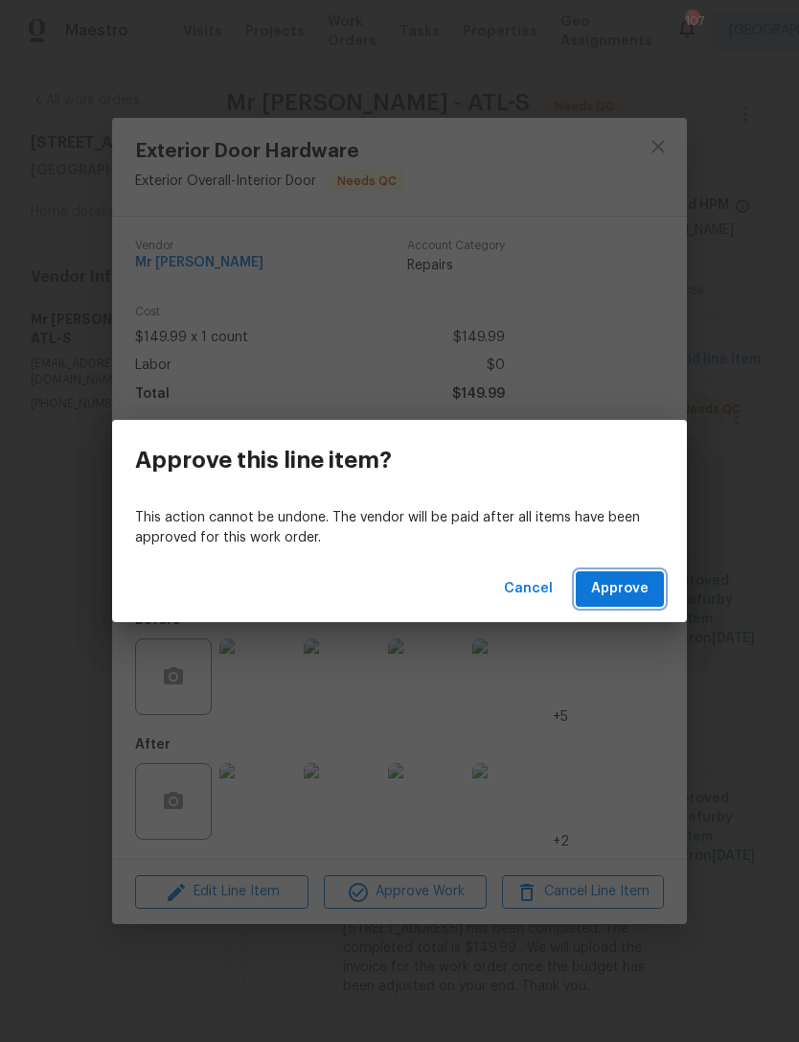
click at [644, 590] on span "Approve" at bounding box center [620, 589] width 58 height 24
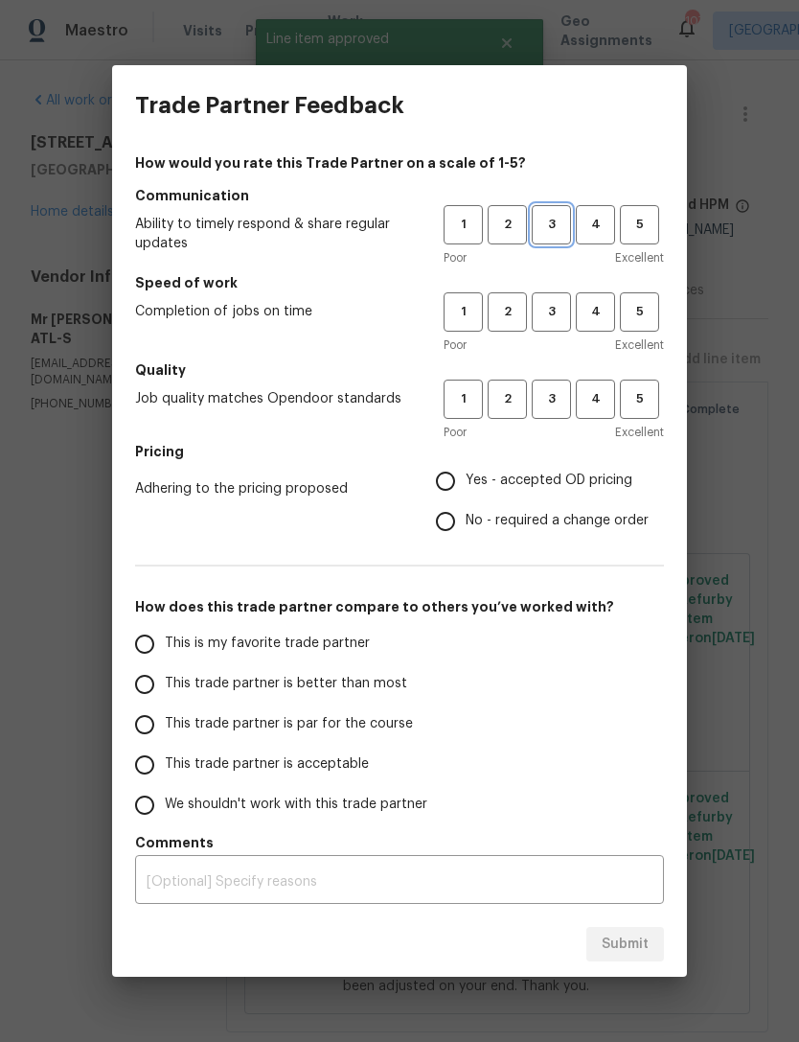
click at [563, 216] on span "3" at bounding box center [551, 225] width 35 height 22
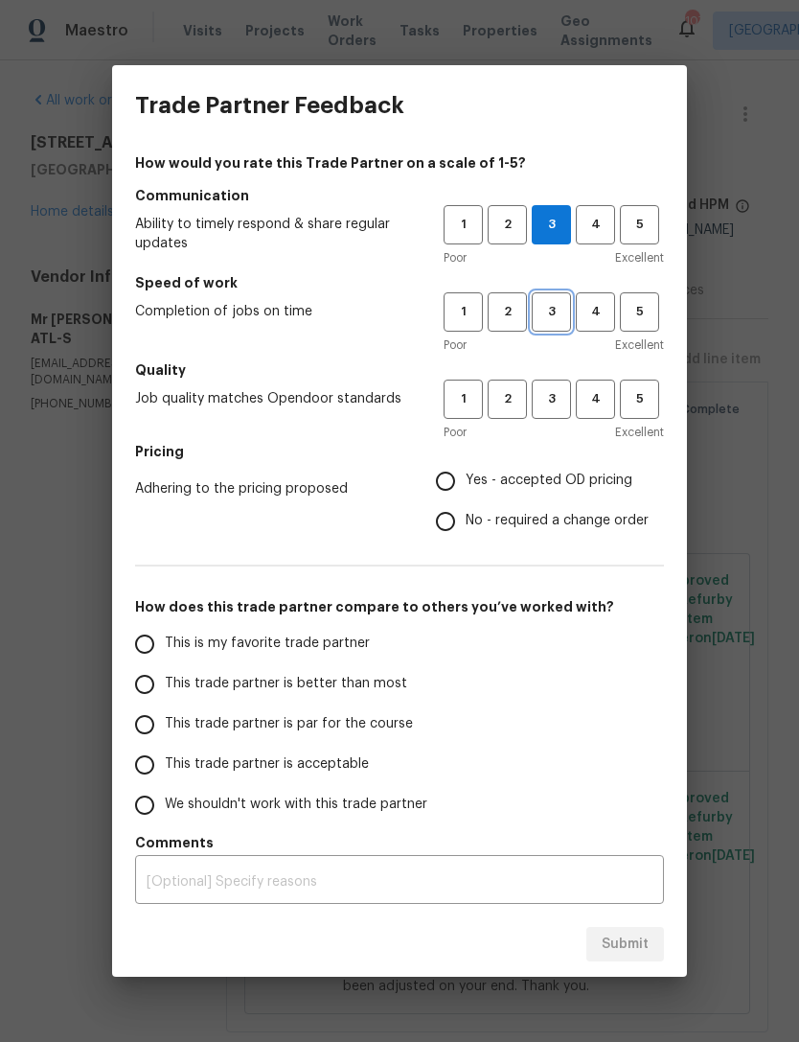
click at [553, 318] on span "3" at bounding box center [551, 312] width 35 height 22
click at [563, 413] on button "3" at bounding box center [551, 399] width 39 height 39
click at [456, 471] on input "Yes - accepted OD pricing" at bounding box center [446, 481] width 40 height 40
radio input "true"
click at [154, 643] on input "This is my favorite trade partner" at bounding box center [145, 644] width 40 height 40
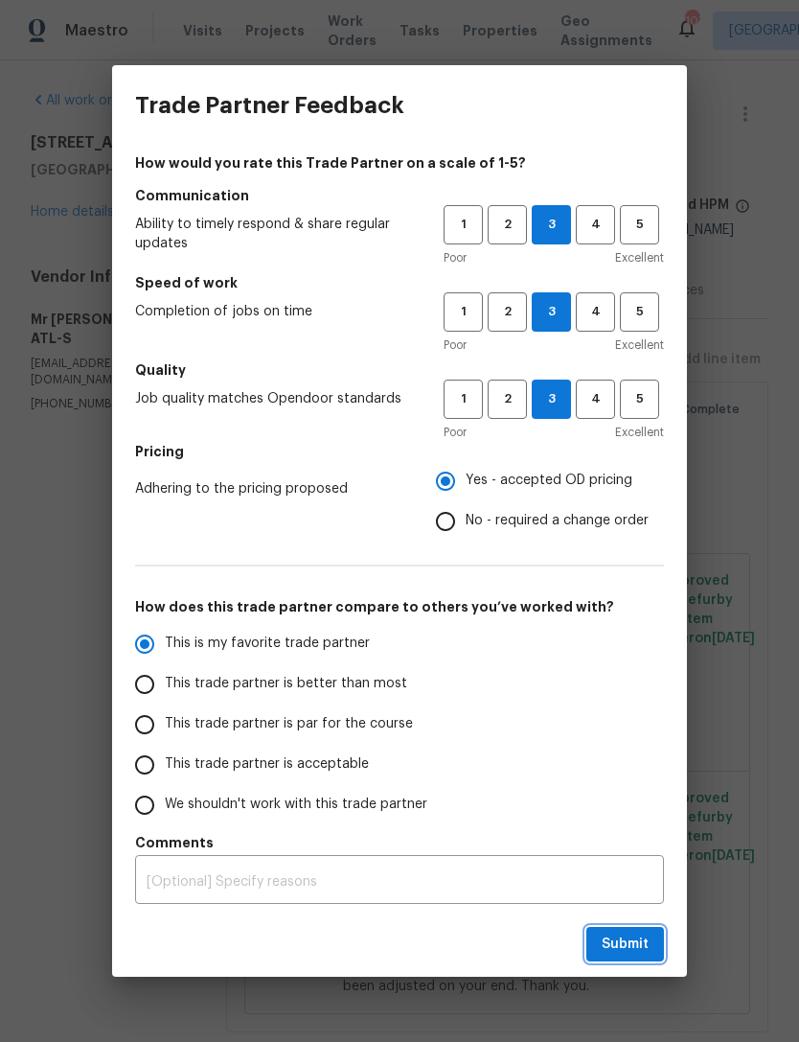
click at [618, 935] on span "Submit" at bounding box center [625, 944] width 47 height 24
radio input "true"
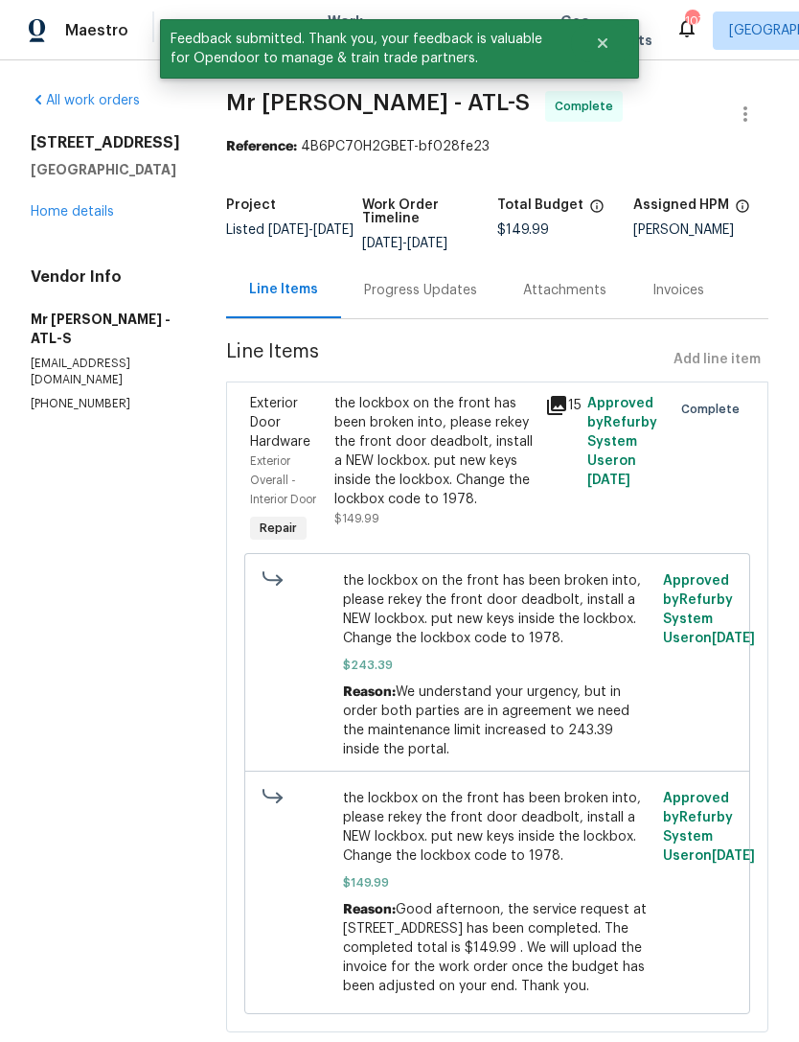
click at [76, 219] on link "Home details" at bounding box center [72, 211] width 83 height 13
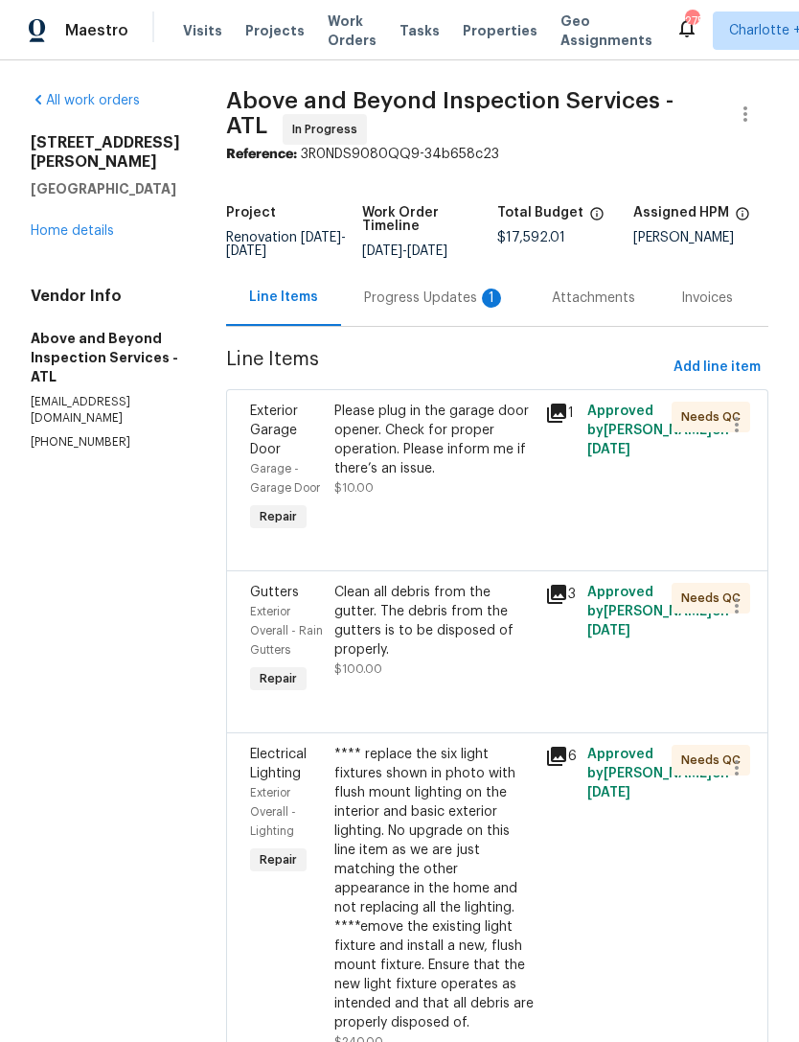
click at [80, 224] on link "Home details" at bounding box center [72, 230] width 83 height 13
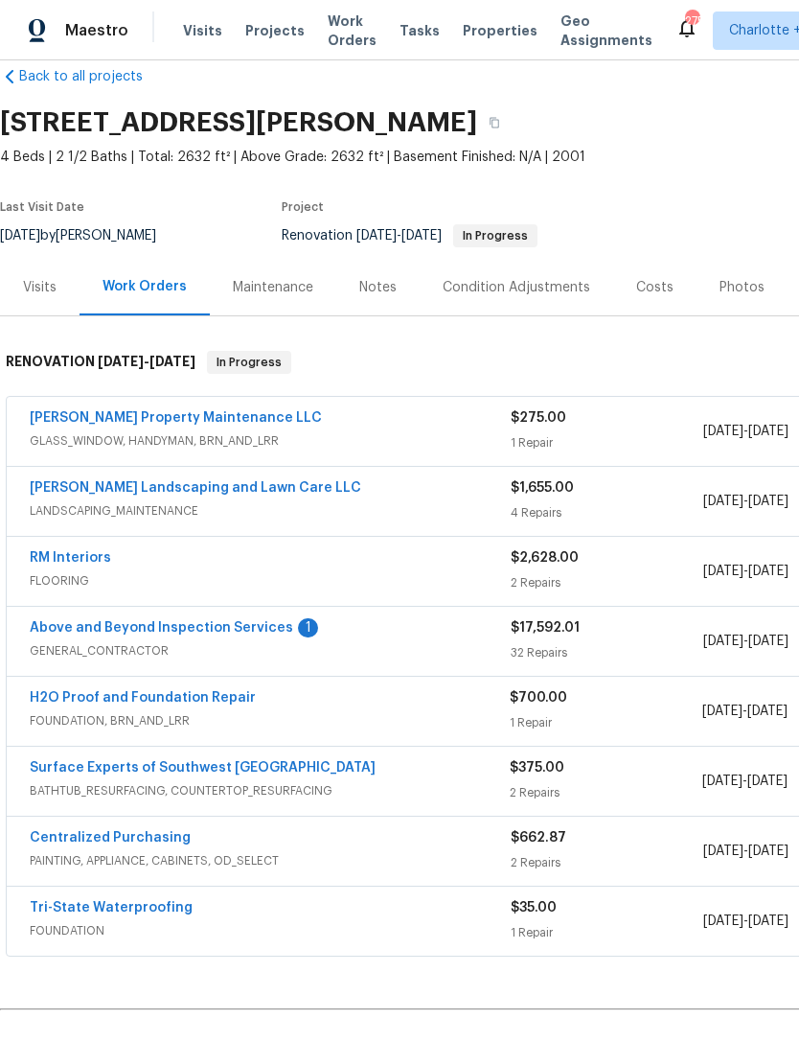
scroll to position [32, 0]
click at [222, 629] on link "Above and Beyond Inspection Services" at bounding box center [162, 627] width 264 height 13
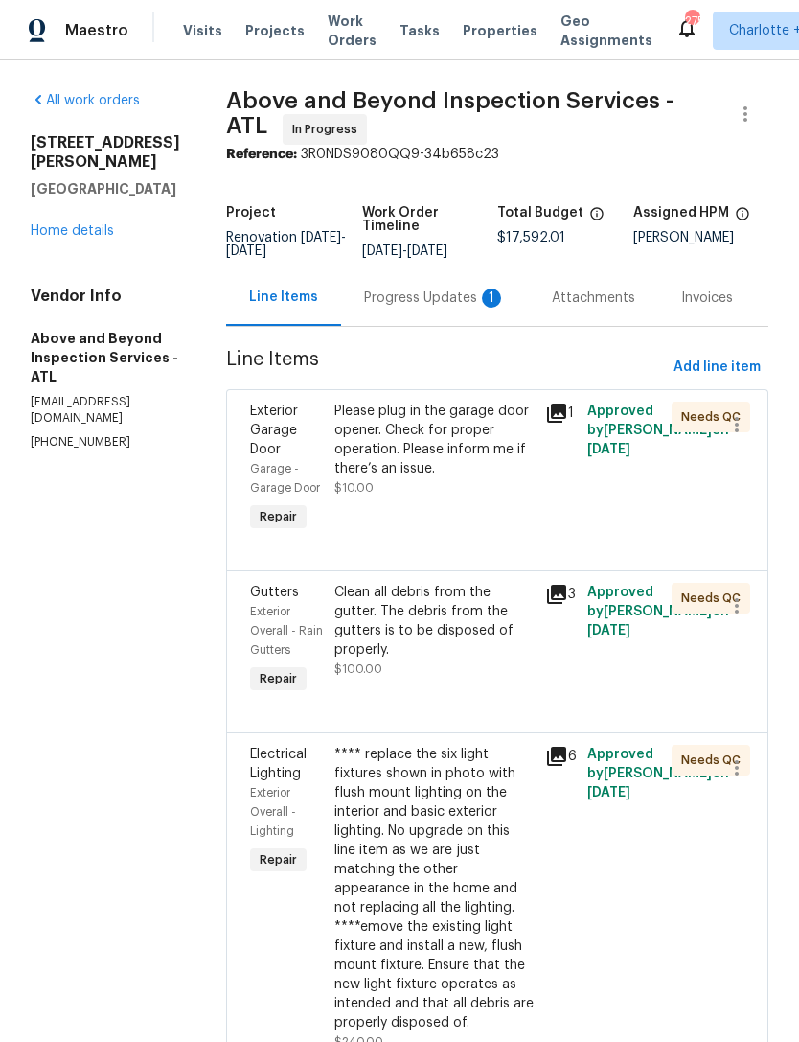
click at [472, 296] on div "Progress Updates 1" at bounding box center [435, 297] width 142 height 19
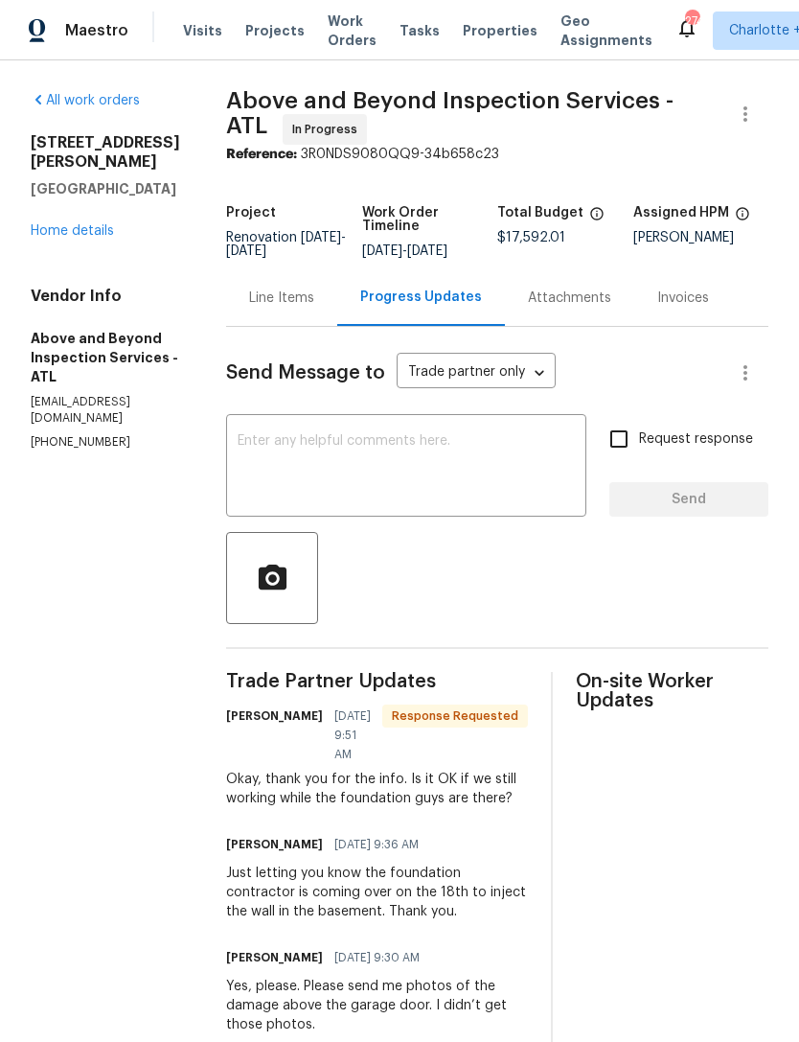
click at [463, 448] on textarea at bounding box center [406, 467] width 337 height 67
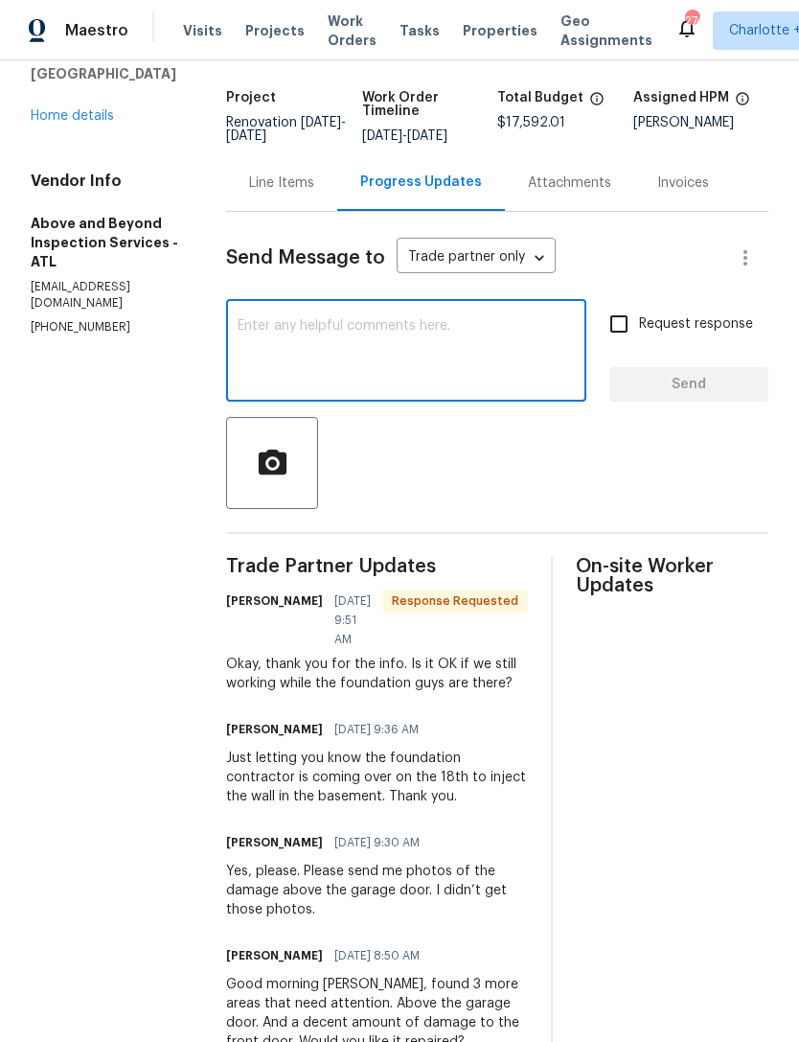
scroll to position [221, 0]
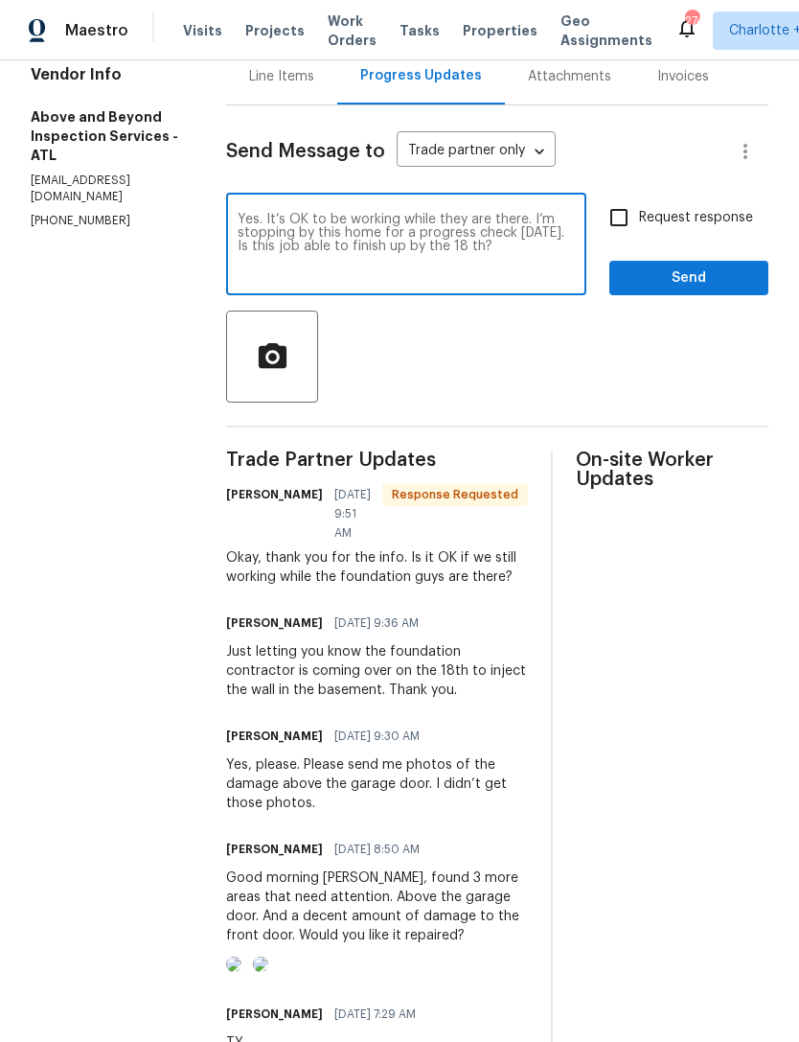
type textarea "Yes. It’s OK to be working while they are there. I’m stopping by this home for …"
click at [623, 238] on input "Request response" at bounding box center [619, 217] width 40 height 40
checkbox input "true"
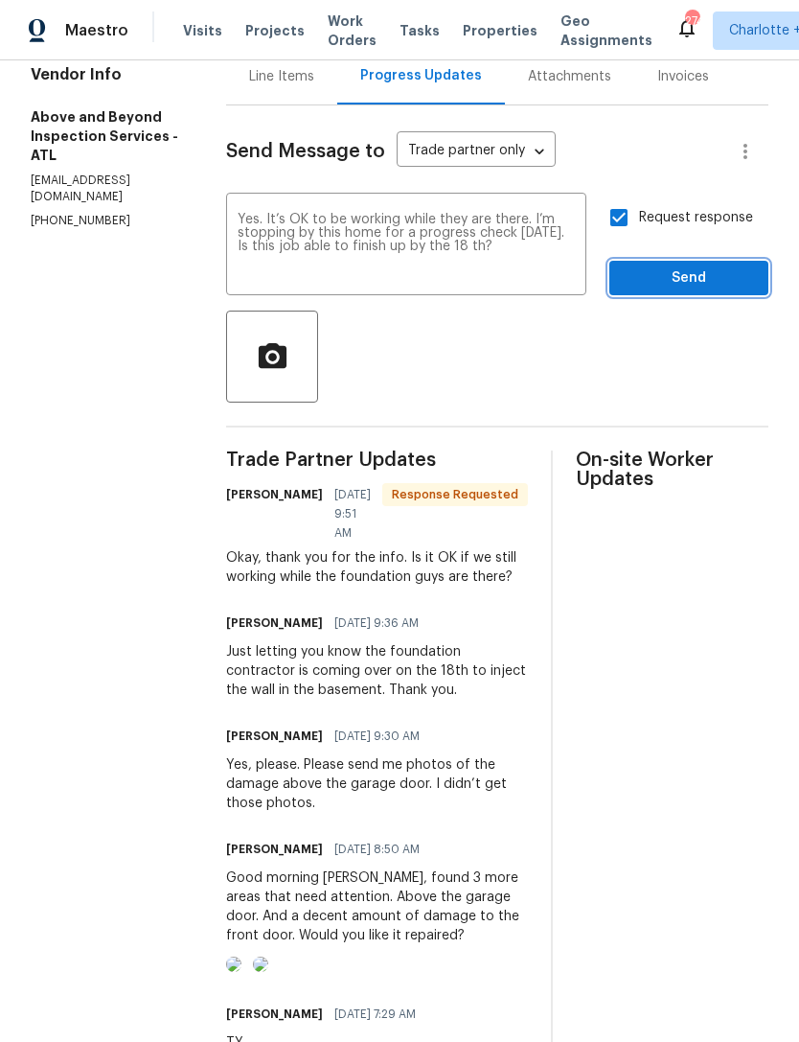
click at [679, 286] on span "Send" at bounding box center [689, 278] width 128 height 24
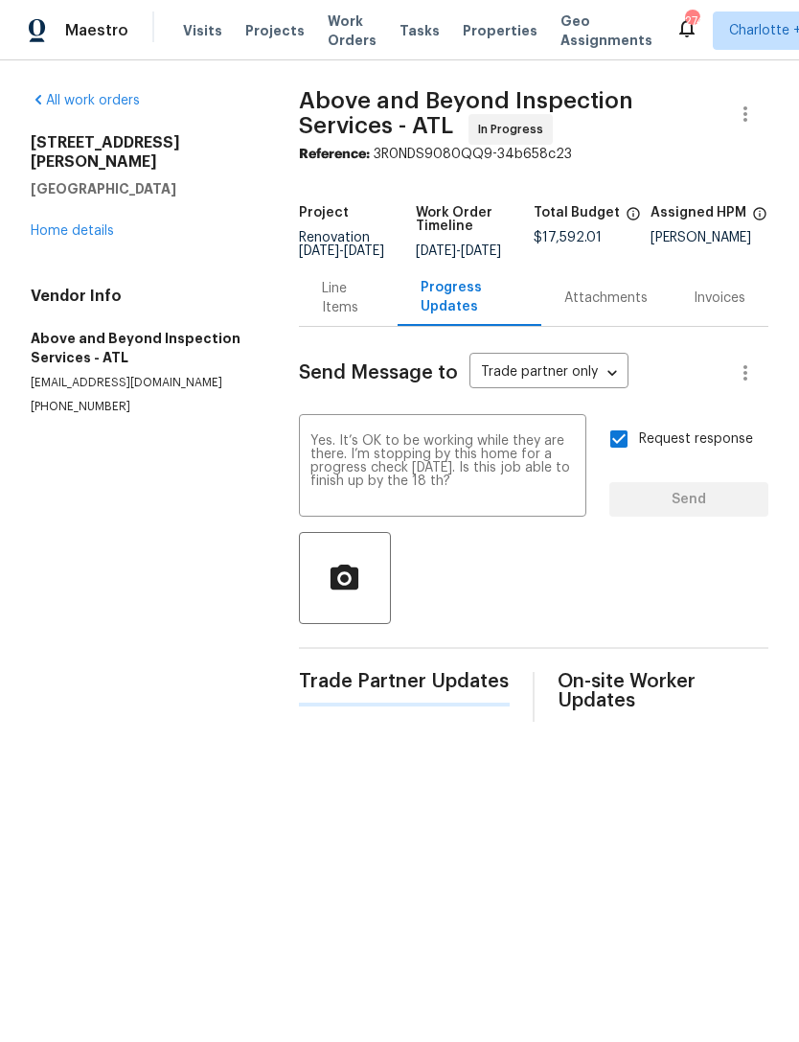
scroll to position [0, 0]
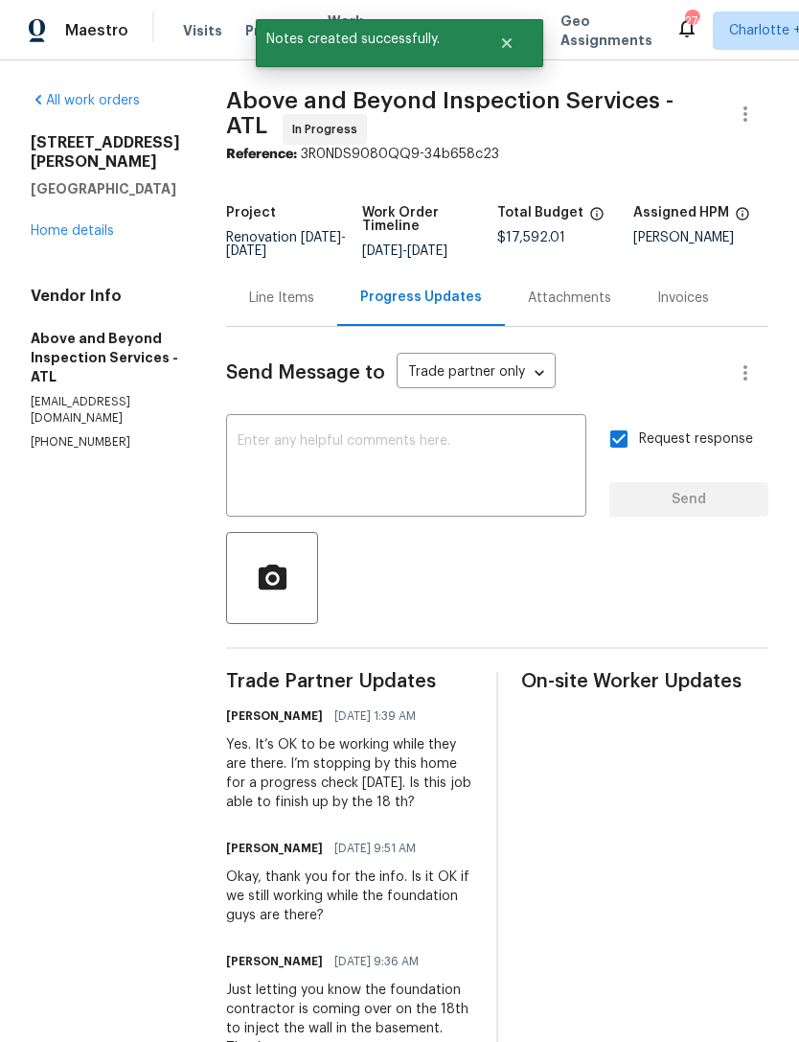
click at [99, 224] on link "Home details" at bounding box center [72, 230] width 83 height 13
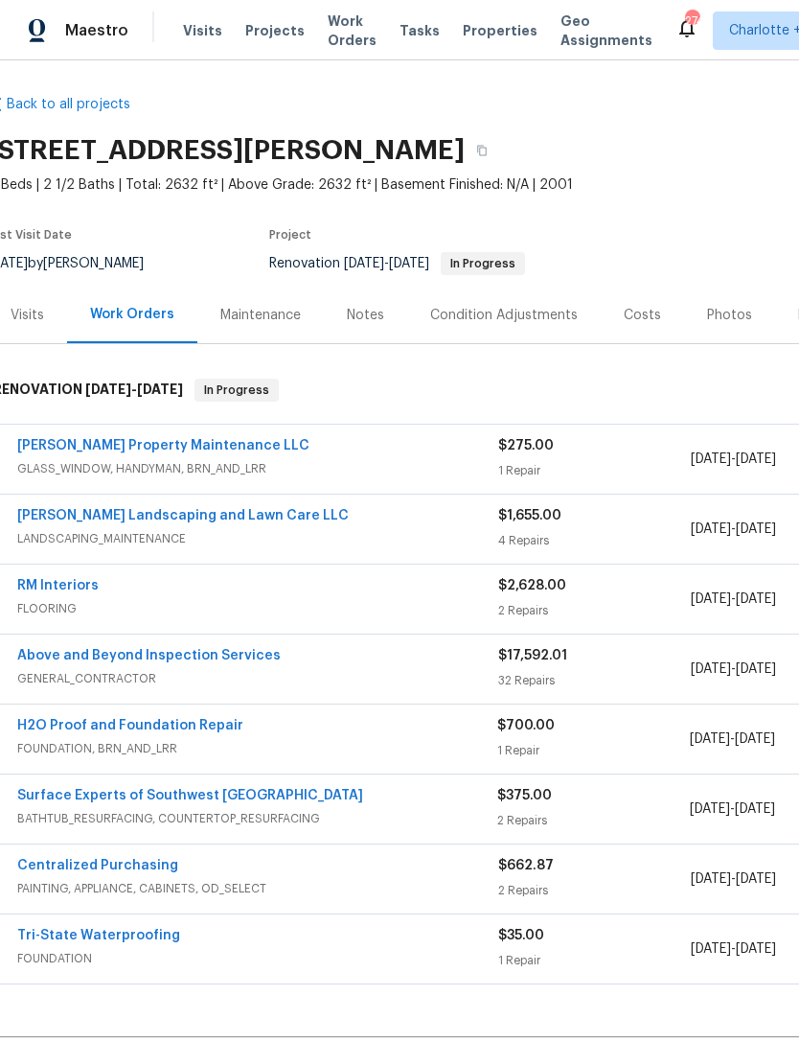
scroll to position [4, 12]
click at [376, 313] on div "Notes" at bounding box center [366, 315] width 37 height 19
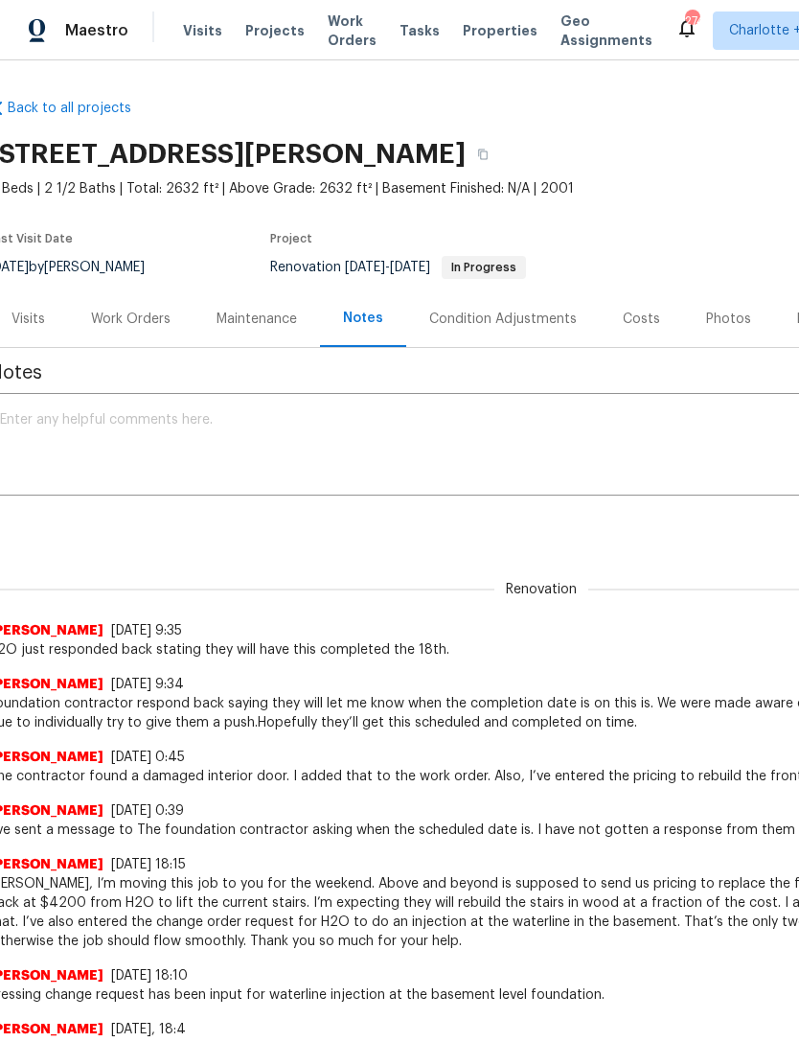
click at [359, 401] on div "x ​" at bounding box center [529, 447] width 1083 height 98
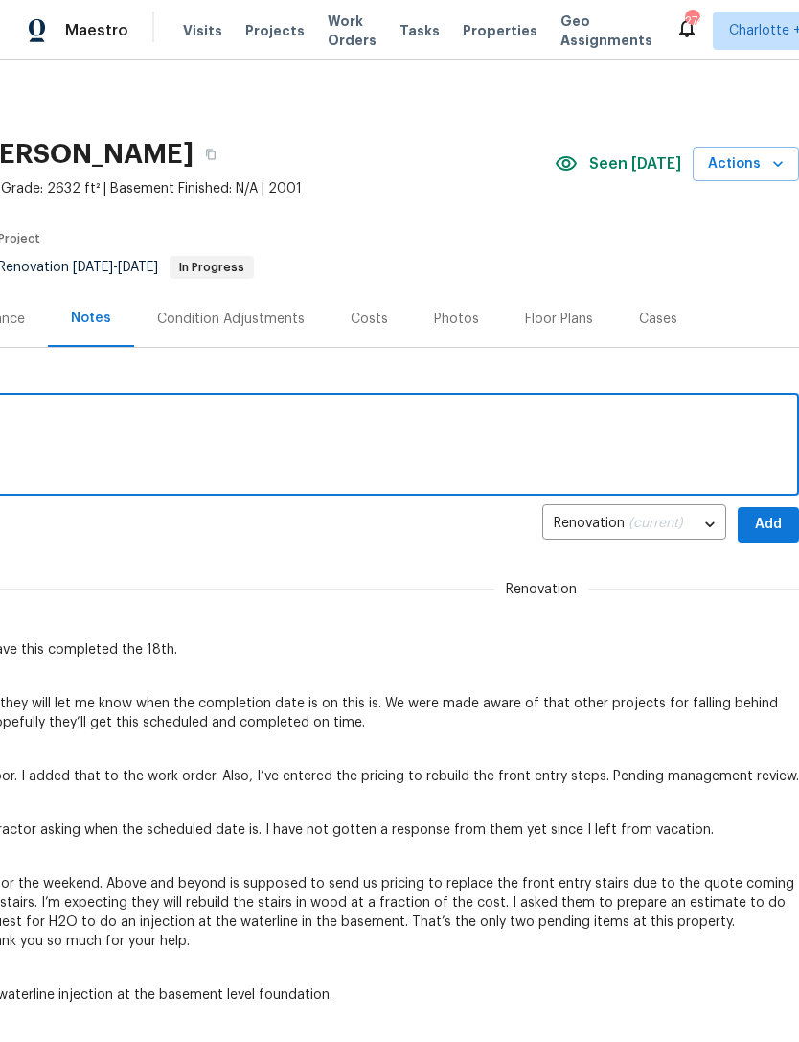
scroll to position [0, 284]
type textarea "Progress visit scheduled 9/16"
click at [761, 525] on span "Add" at bounding box center [768, 525] width 31 height 24
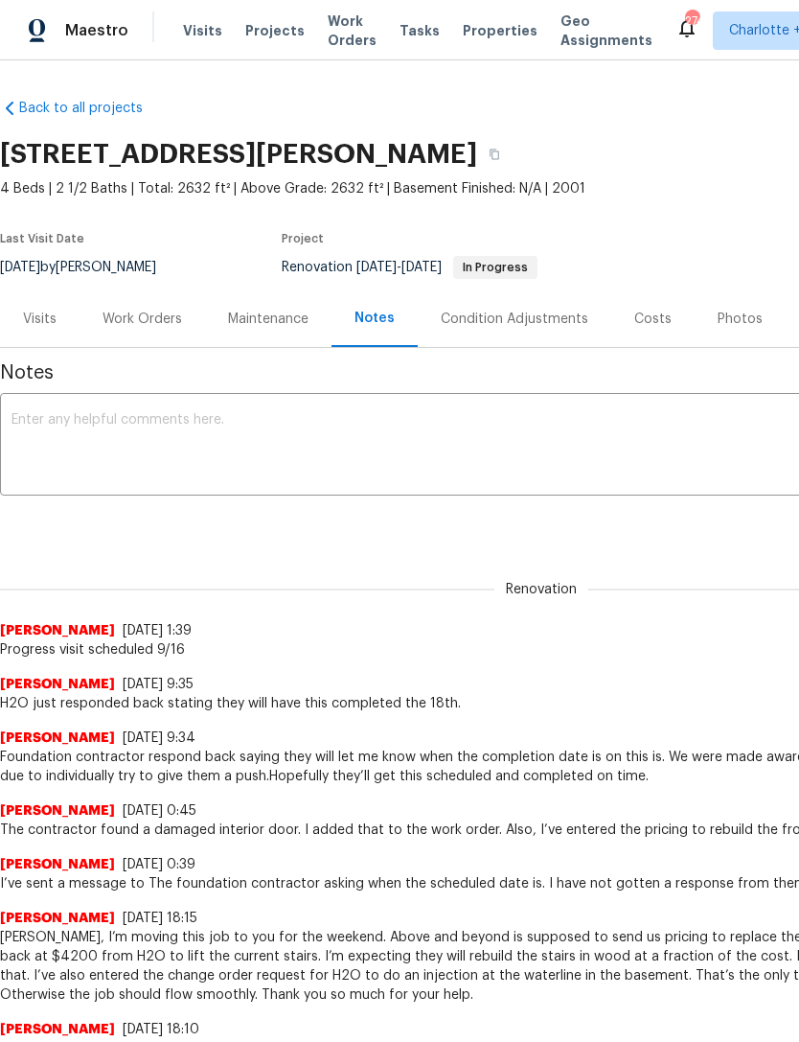
scroll to position [0, 0]
click at [186, 334] on div "Work Orders" at bounding box center [143, 318] width 126 height 57
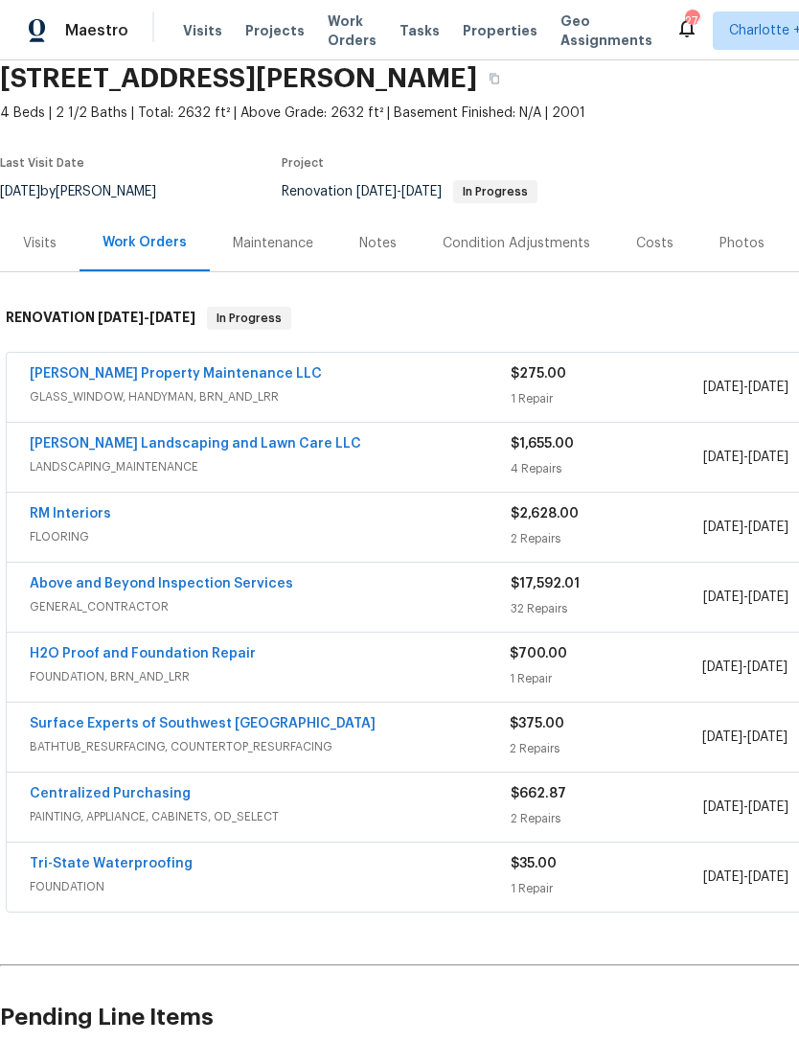
scroll to position [78, 0]
